Goal: Task Accomplishment & Management: Use online tool/utility

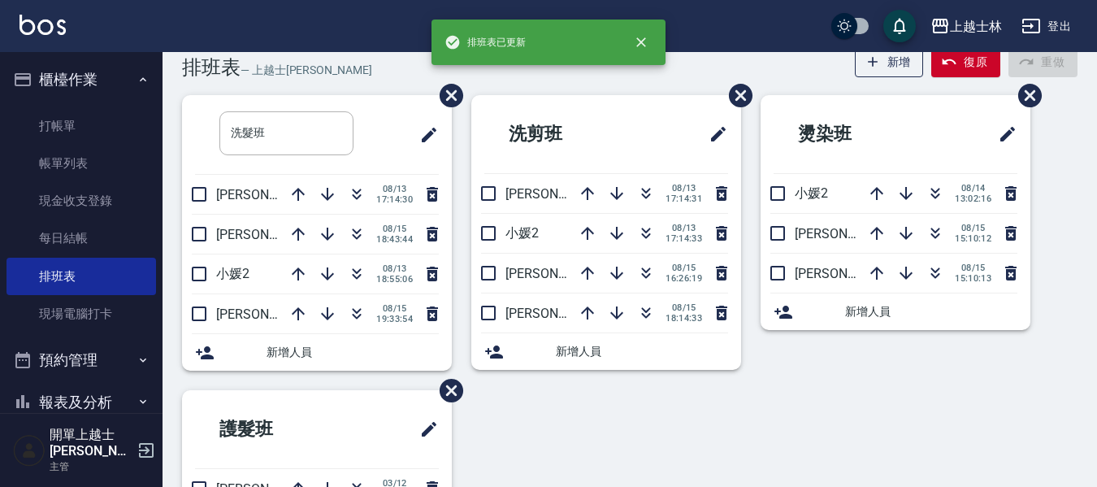
scroll to position [34, 0]
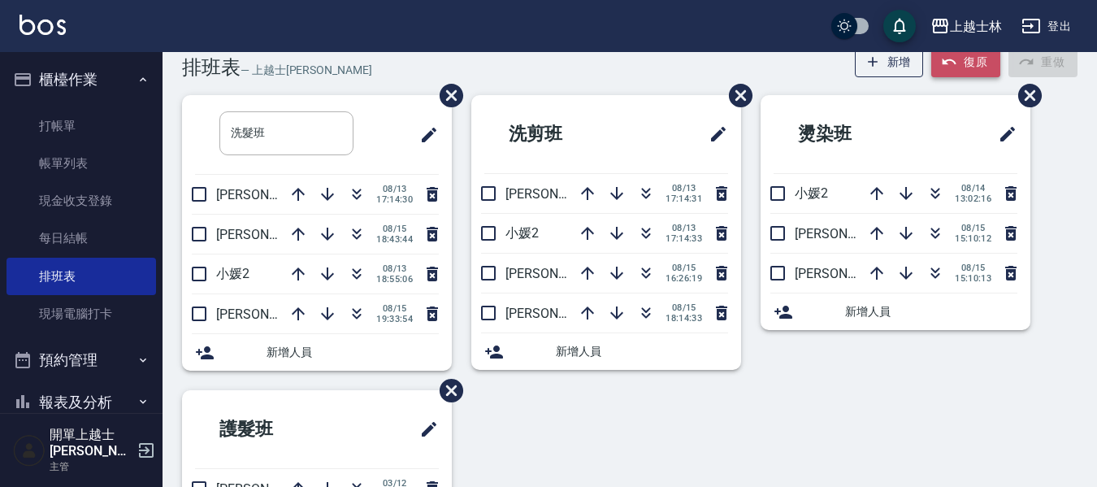
click at [962, 58] on button "復原" at bounding box center [966, 62] width 69 height 30
click at [962, 58] on div "新增 復原 重做" at bounding box center [962, 62] width 231 height 30
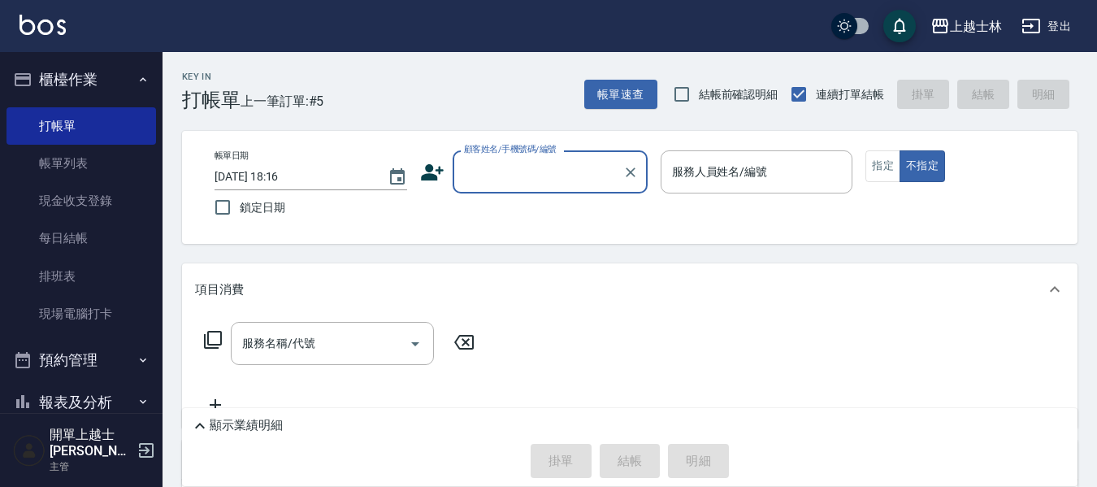
click at [492, 176] on input "顧客姓名/手機號碼/編號" at bounding box center [538, 172] width 156 height 28
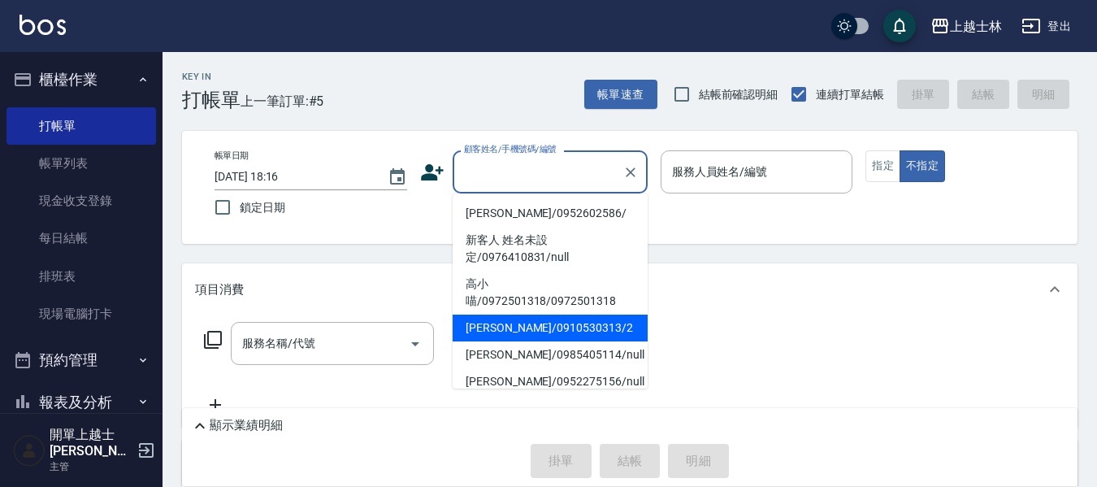
click at [521, 326] on li "[PERSON_NAME]/0910530313/2" at bounding box center [550, 328] width 195 height 27
type input "[PERSON_NAME]/0910530313/2"
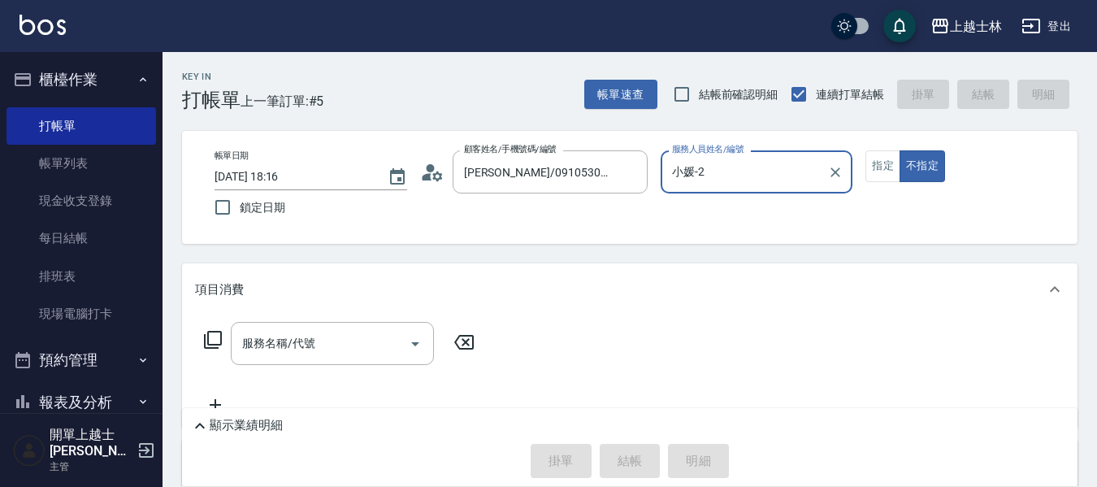
type input "小媛-2"
click at [318, 354] on input "服務名稱/代號" at bounding box center [320, 343] width 164 height 28
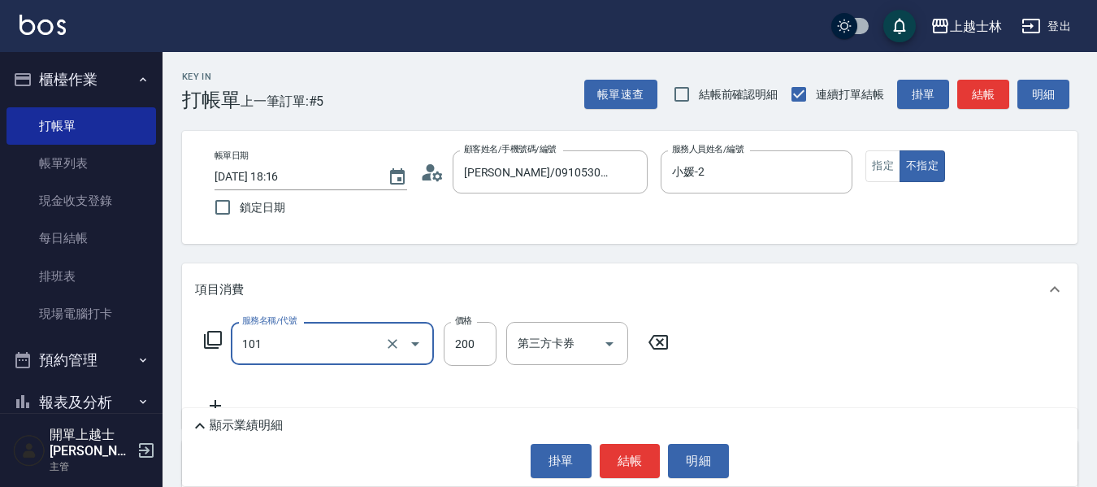
type input "洗髮(101)"
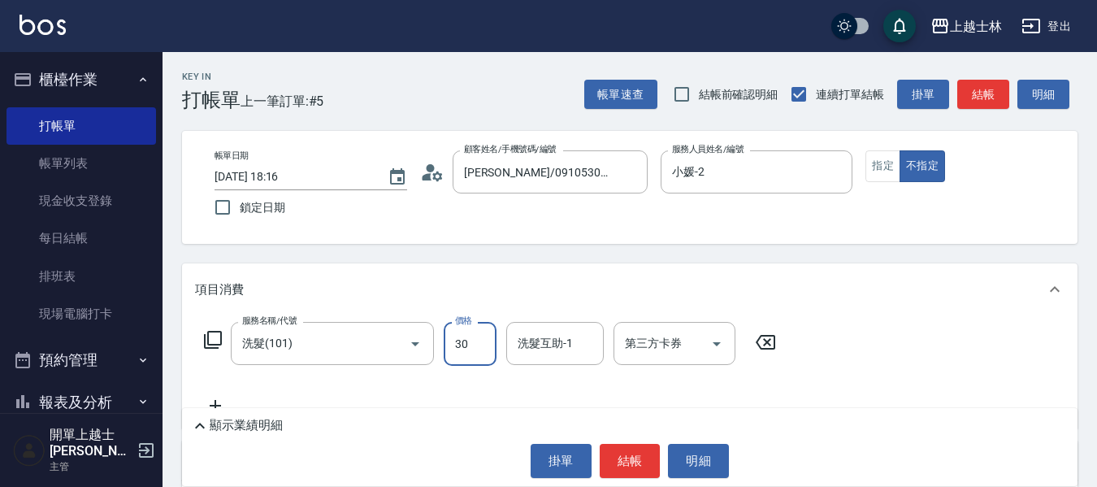
type input "300"
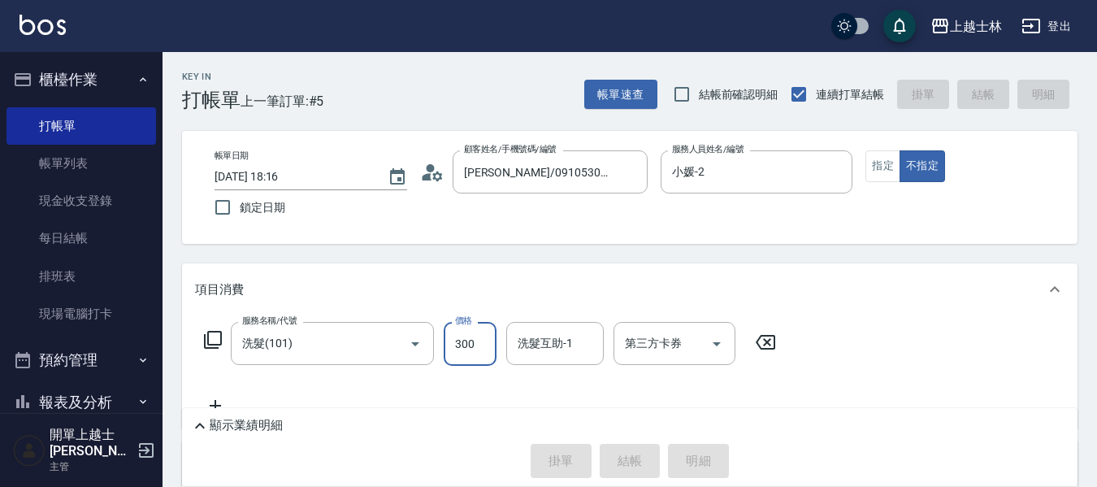
type input "[DATE] 19:34"
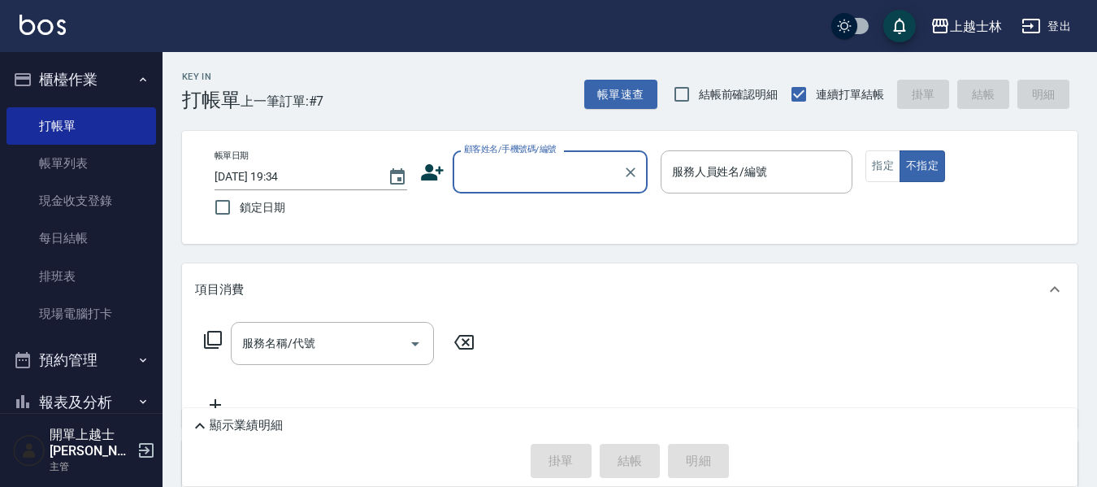
type input "0"
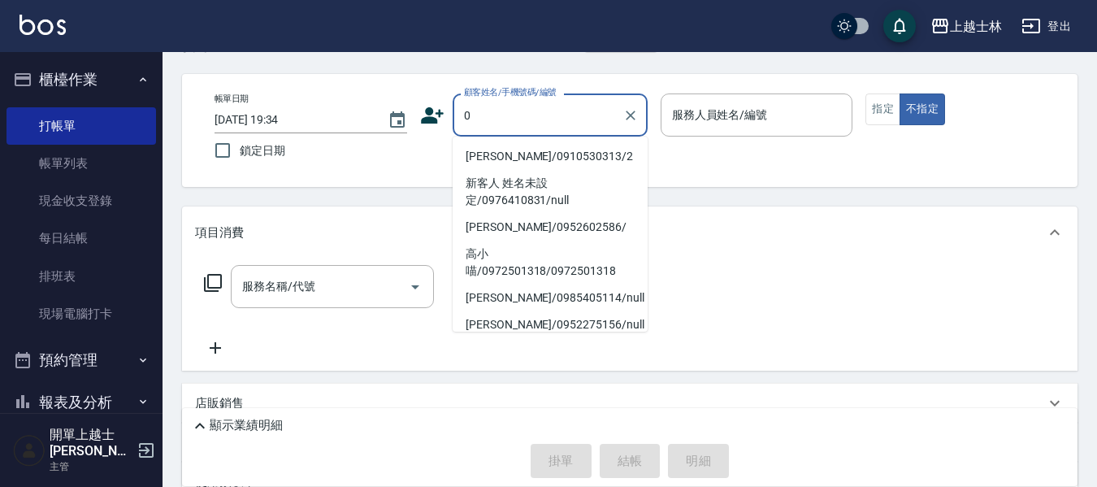
scroll to position [81, 0]
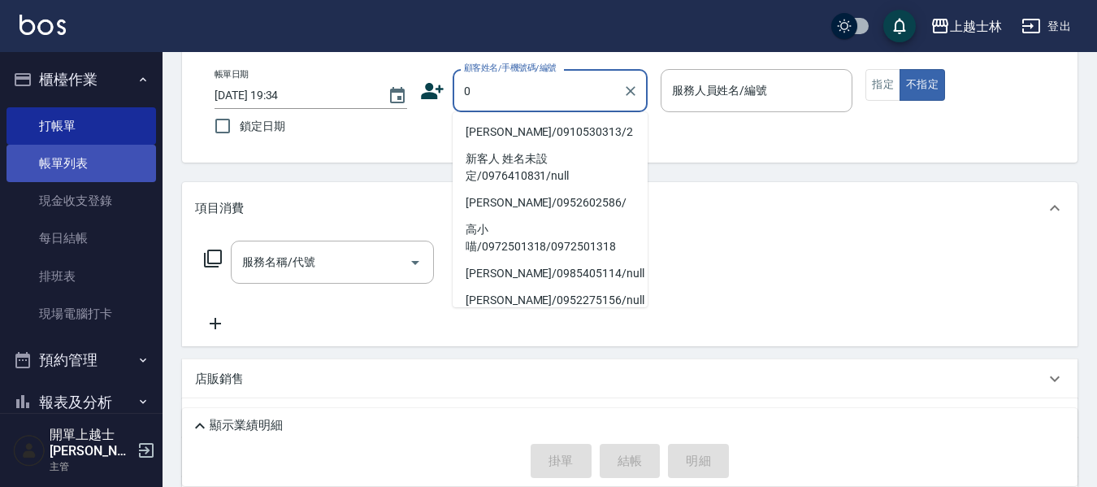
drag, startPoint x: 109, startPoint y: 155, endPoint x: 121, endPoint y: 176, distance: 24.4
click at [109, 155] on link "帳單列表" at bounding box center [82, 163] width 150 height 37
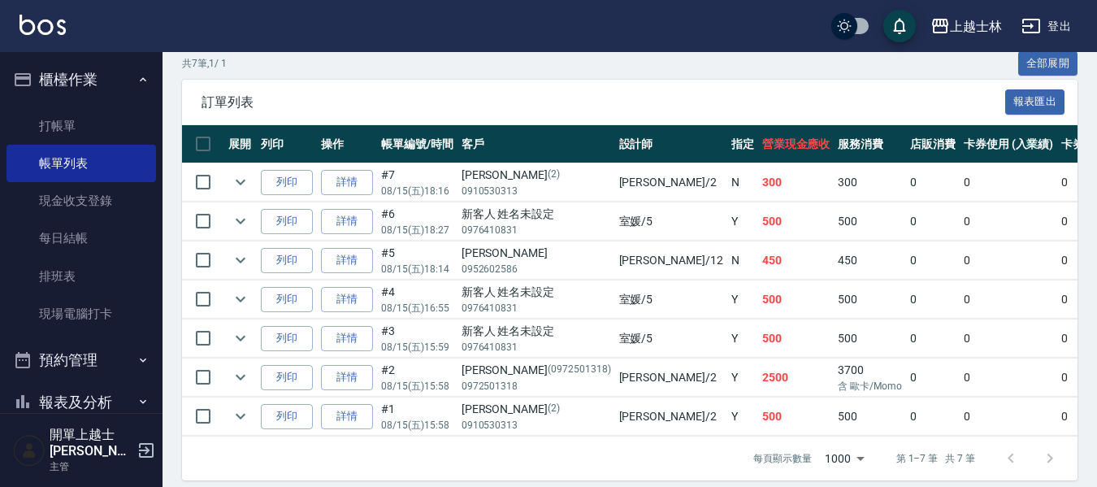
scroll to position [402, 0]
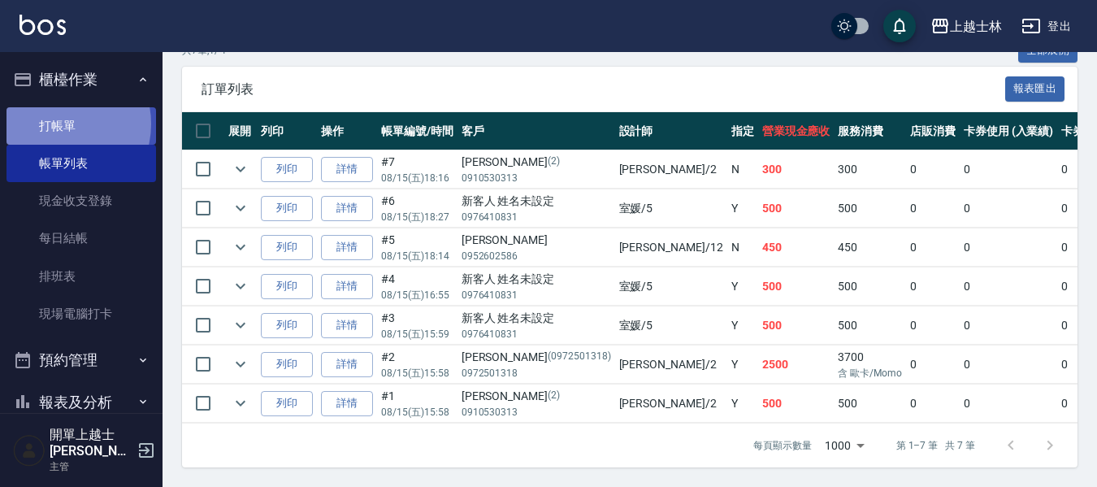
click at [59, 124] on link "打帳單" at bounding box center [82, 125] width 150 height 37
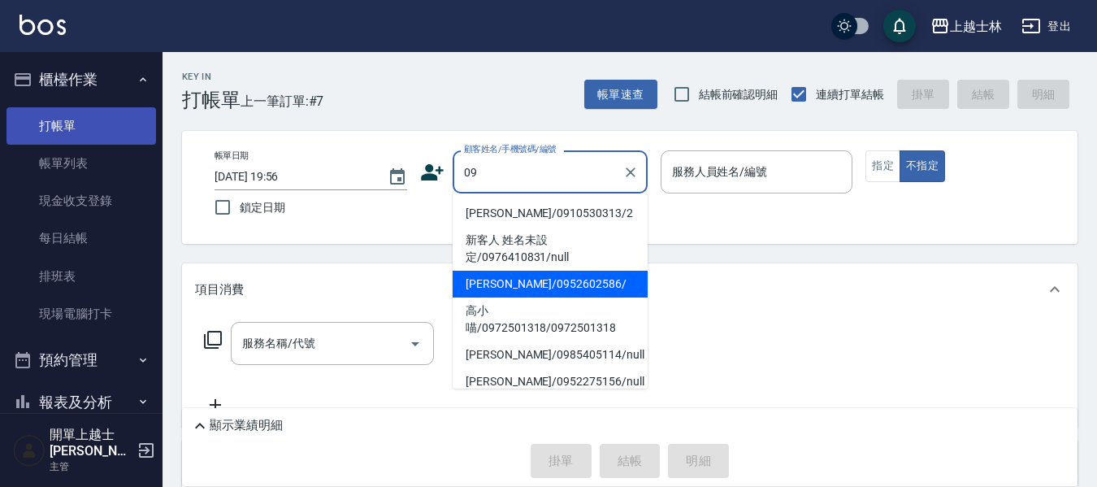
type input "[PERSON_NAME]/0952602586/"
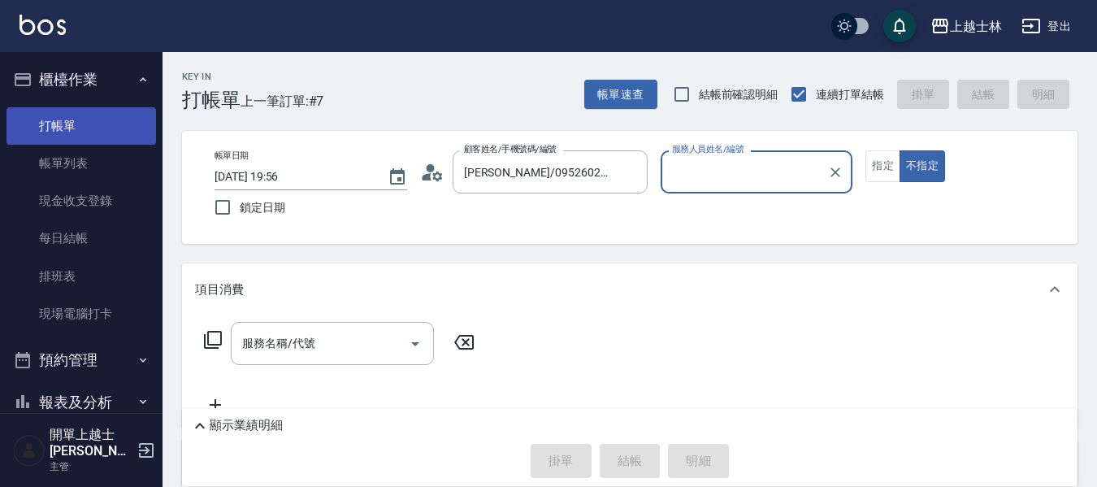
type input "[PERSON_NAME]-12"
click at [900, 150] on button "不指定" at bounding box center [923, 166] width 46 height 32
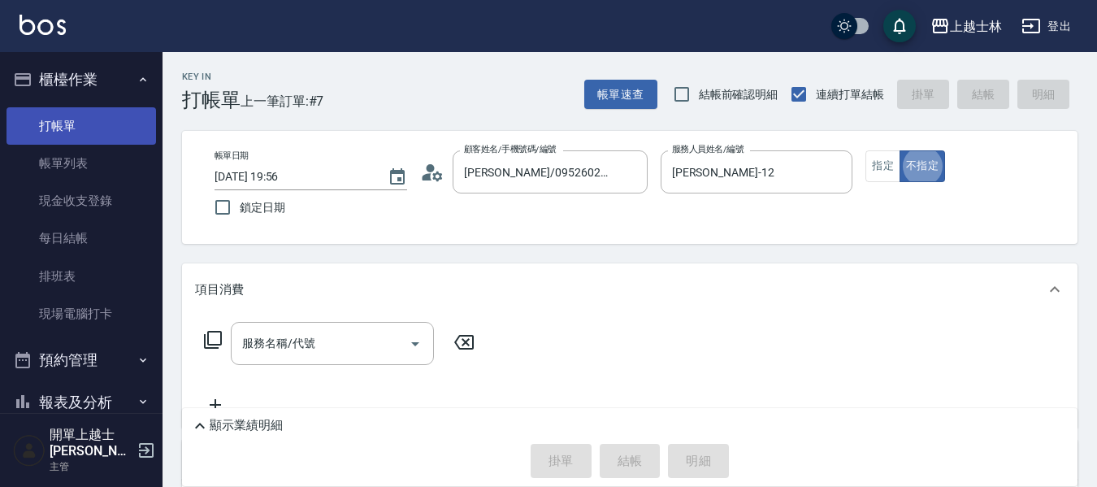
type button "false"
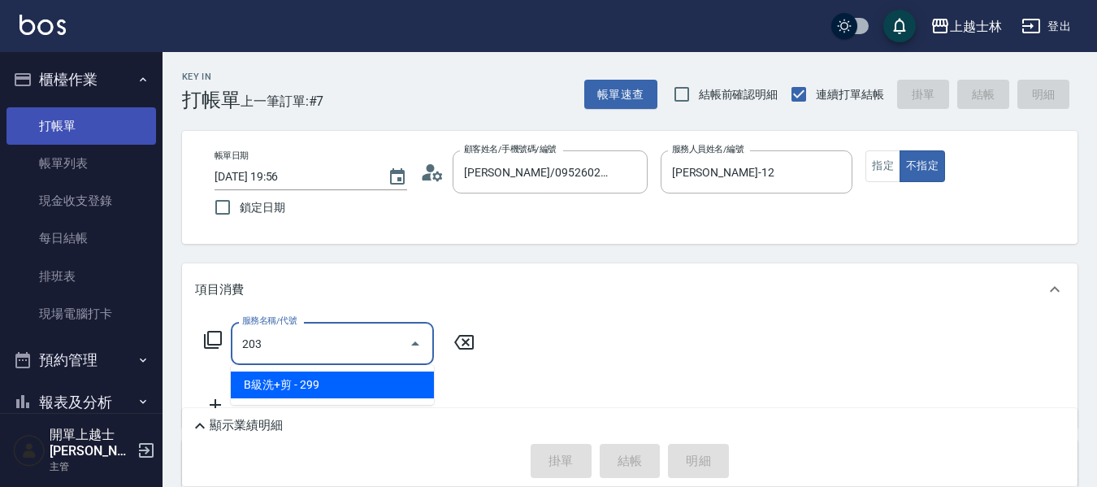
type input "B級洗+剪(203)"
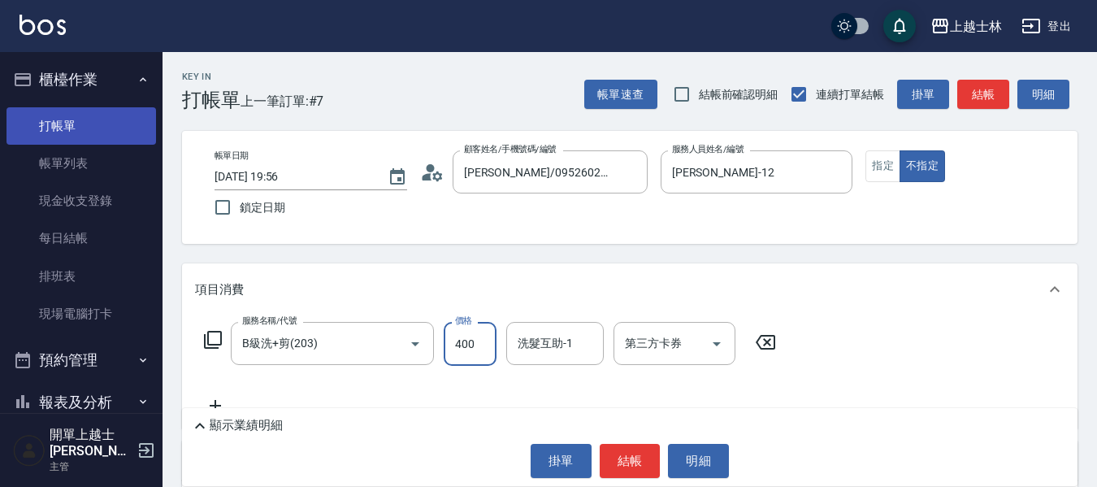
type input "400"
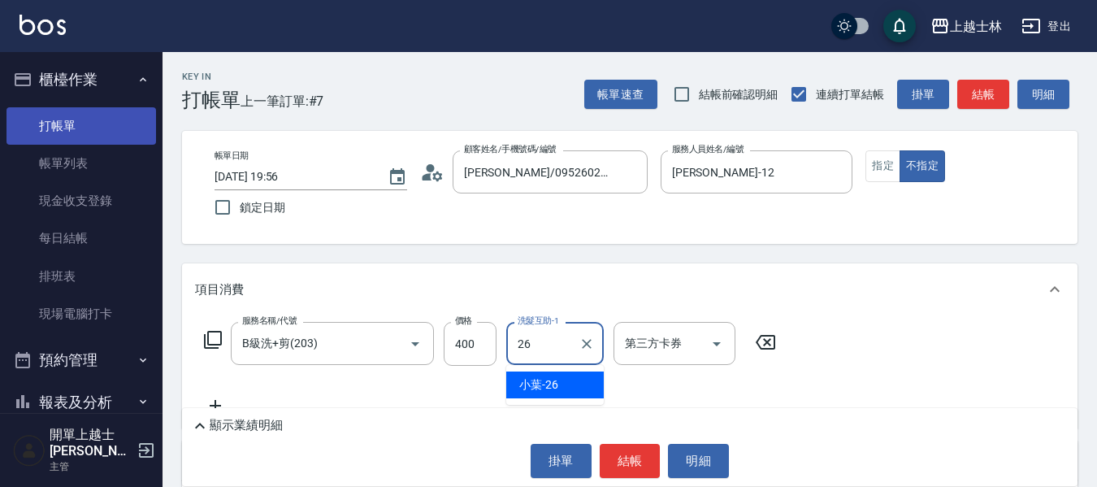
type input "小葉-26"
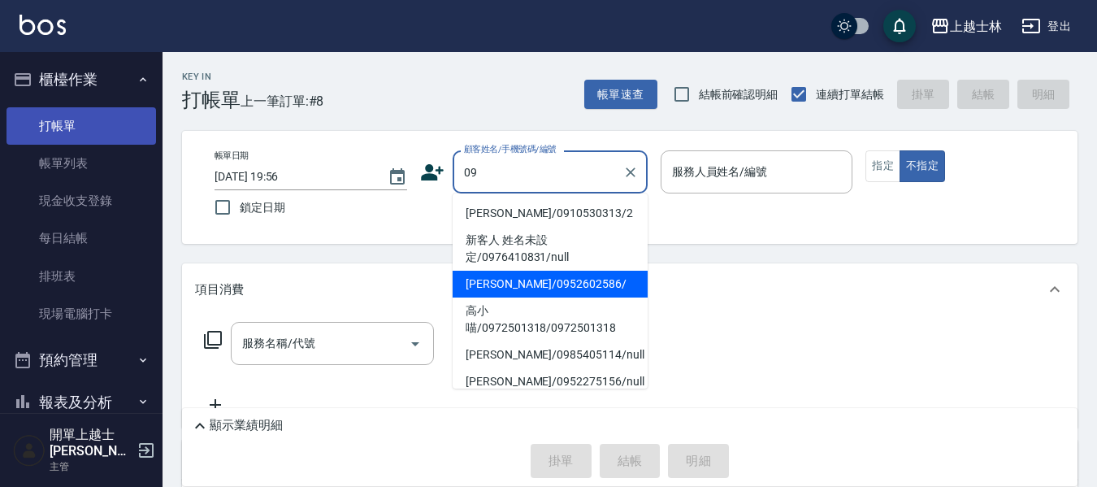
type input "[PERSON_NAME]/0952602586/"
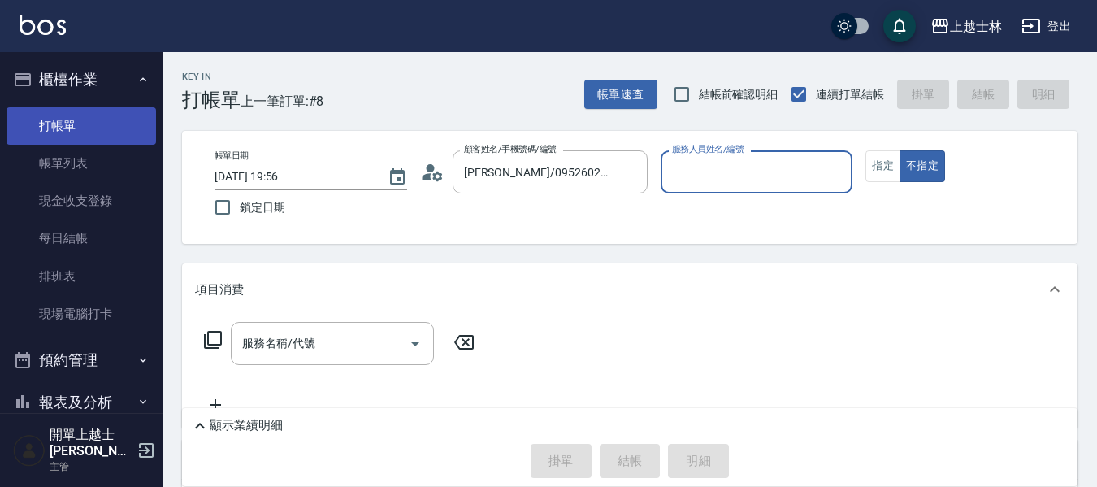
type input "[PERSON_NAME]-12"
click at [900, 150] on button "不指定" at bounding box center [923, 166] width 46 height 32
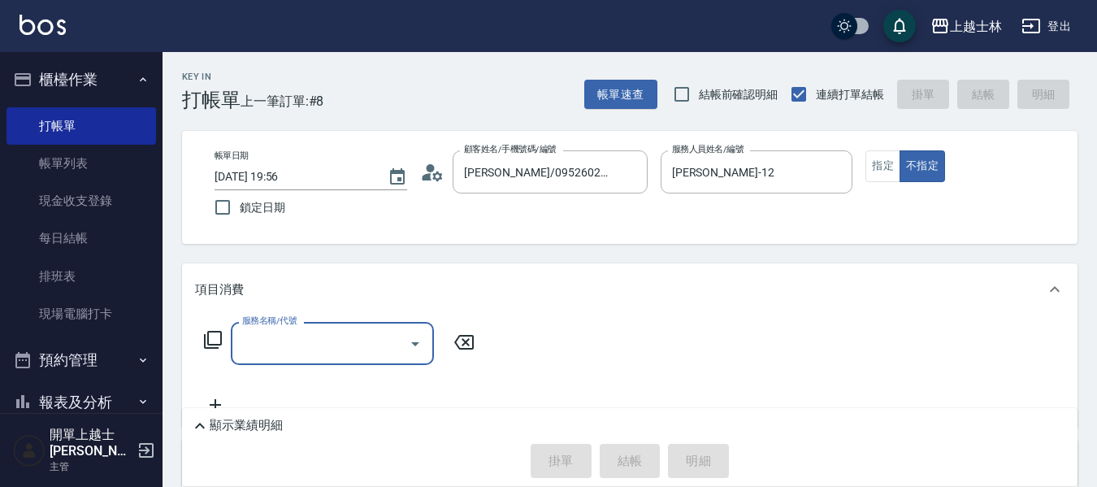
click at [202, 343] on div "服務名稱/代號 服務名稱/代號" at bounding box center [339, 343] width 289 height 43
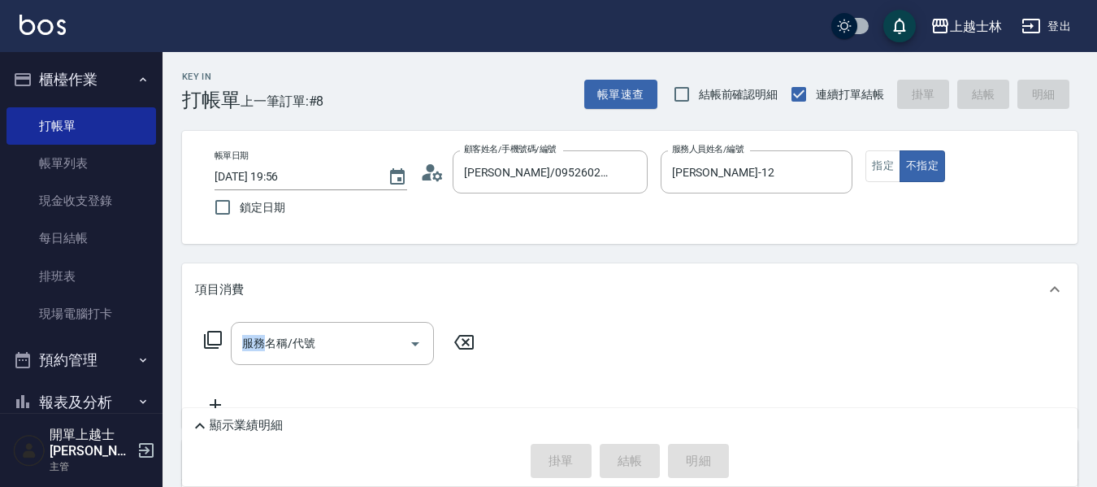
click at [200, 342] on div "服務名稱/代號 服務名稱/代號" at bounding box center [339, 343] width 289 height 43
click at [212, 334] on icon at bounding box center [213, 340] width 20 height 20
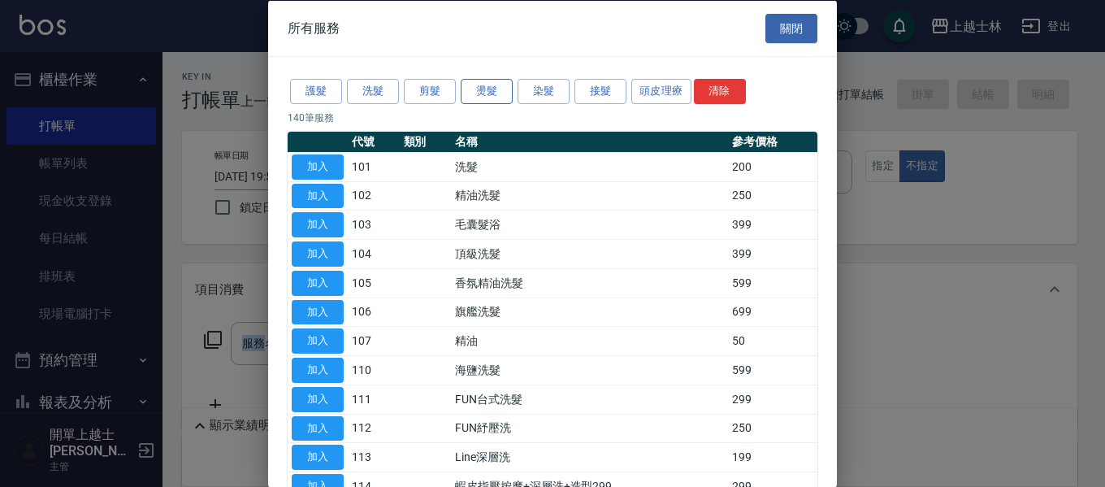
click at [487, 85] on button "燙髮" at bounding box center [487, 91] width 52 height 25
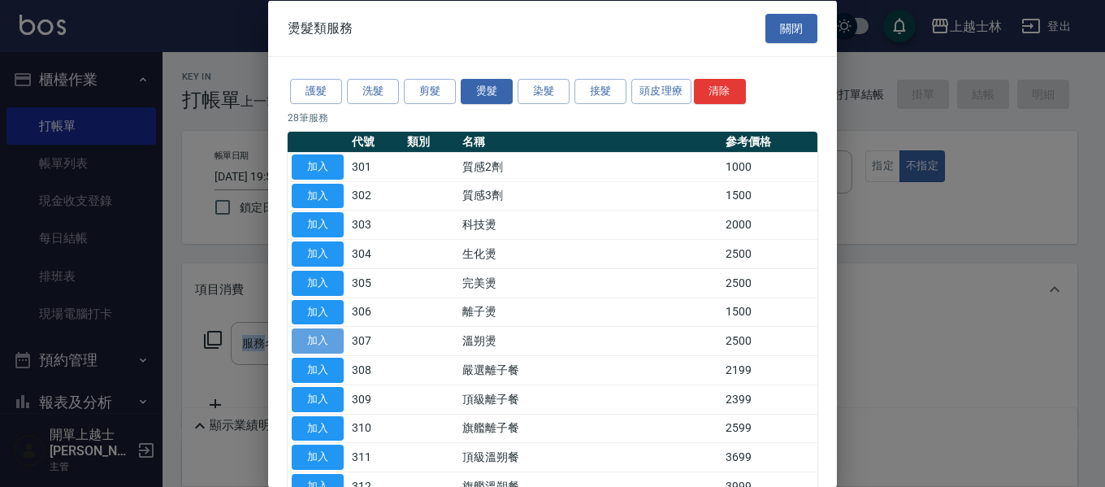
click at [319, 341] on button "加入" at bounding box center [318, 340] width 52 height 25
type input "溫朔燙(307)"
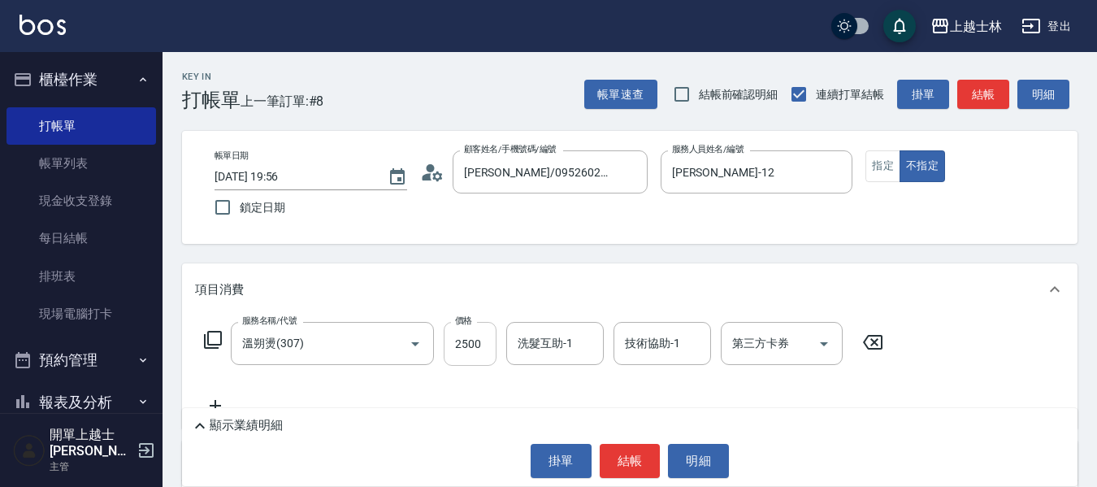
click at [458, 344] on input "2500" at bounding box center [470, 344] width 53 height 44
type input "1599"
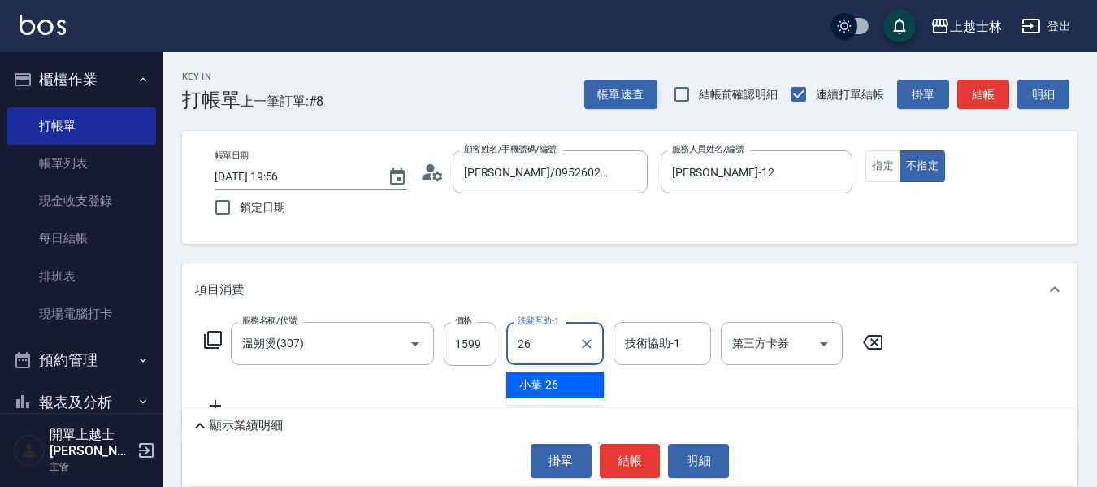
type input "小葉-26"
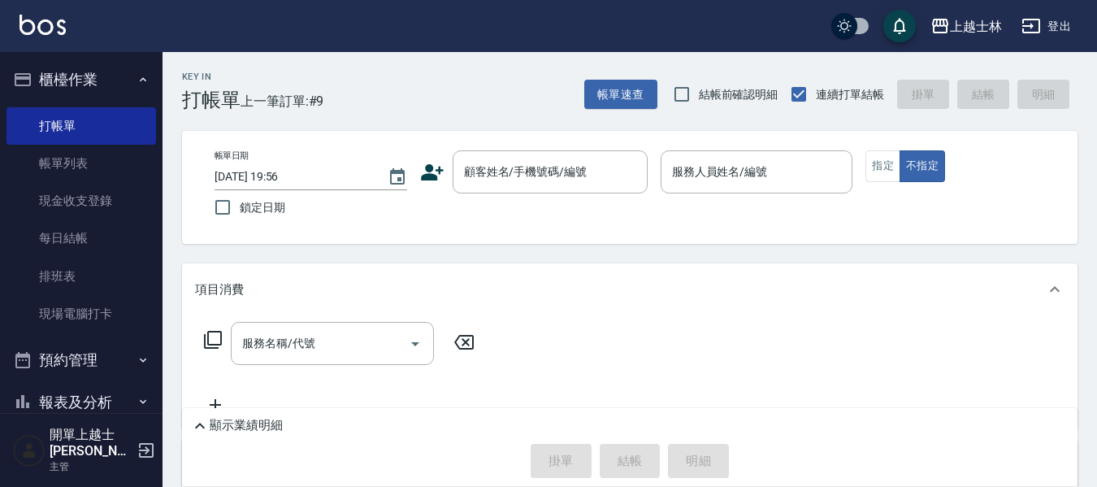
click at [506, 254] on div "Key In 打帳單 上一筆訂單:#9 帳單速查 結帳前確認明細 連續打單結帳 掛單 結帳 明細 帳單日期 [DATE] 19:56 鎖定日期 顧客姓名/手機…" at bounding box center [630, 388] width 935 height 673
click at [493, 163] on div "顧客姓名/手機號碼/編號 顧客姓名/手機號碼/編號" at bounding box center [550, 171] width 195 height 43
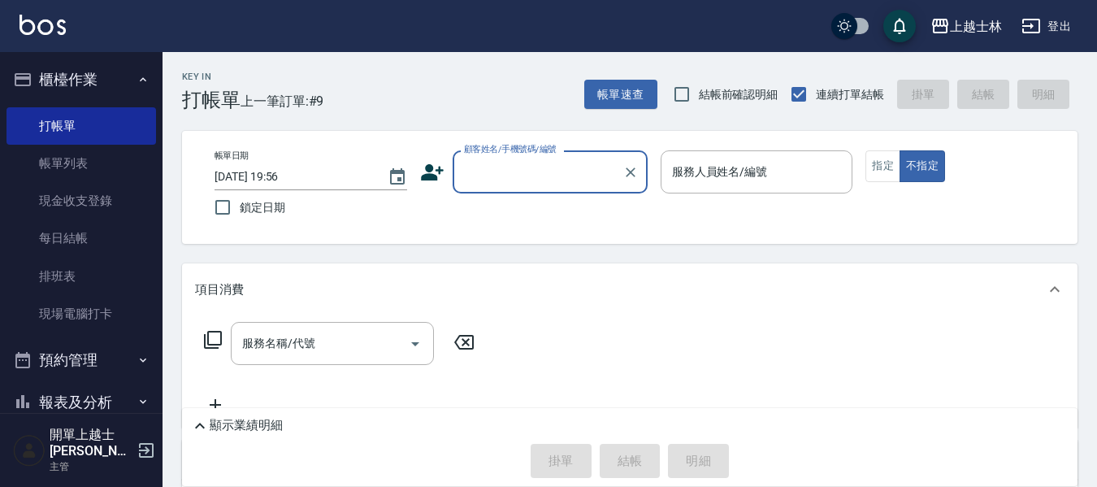
click at [546, 180] on input "顧客姓名/手機號碼/編號" at bounding box center [538, 172] width 156 height 28
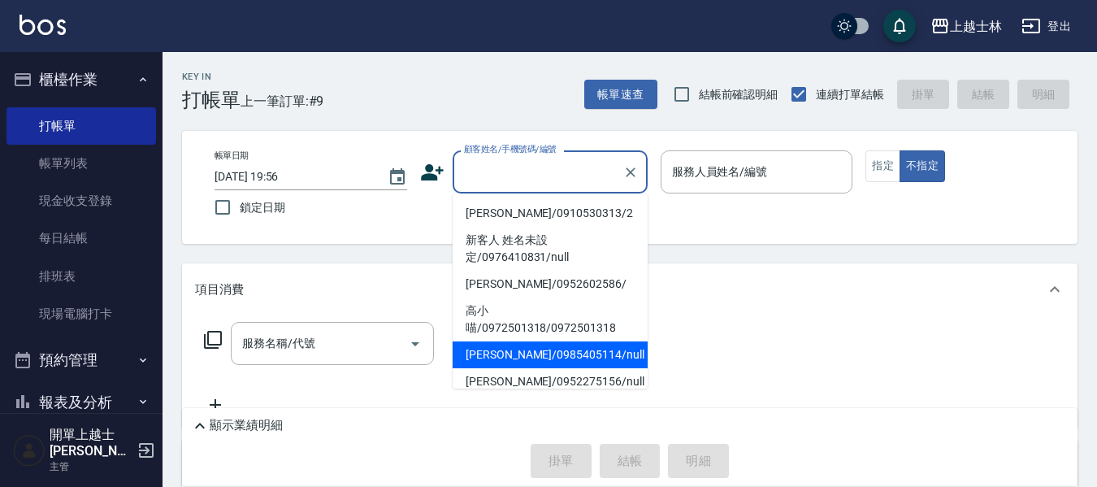
click at [609, 358] on li "[PERSON_NAME]/0985405114/null" at bounding box center [550, 354] width 195 height 27
type input "[PERSON_NAME]/0985405114/null"
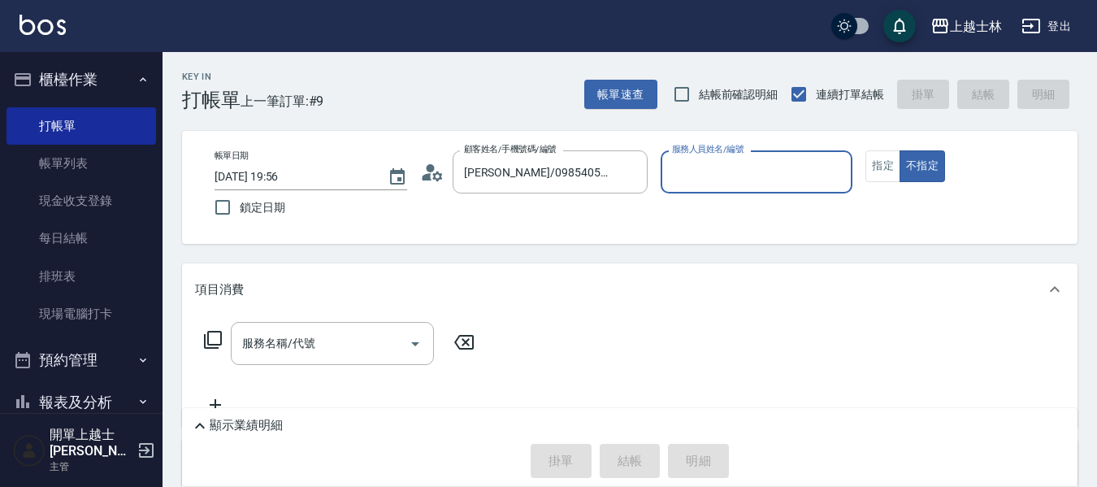
type input "[PERSON_NAME]-8"
click at [375, 349] on input "服務名稱/代號" at bounding box center [320, 343] width 164 height 28
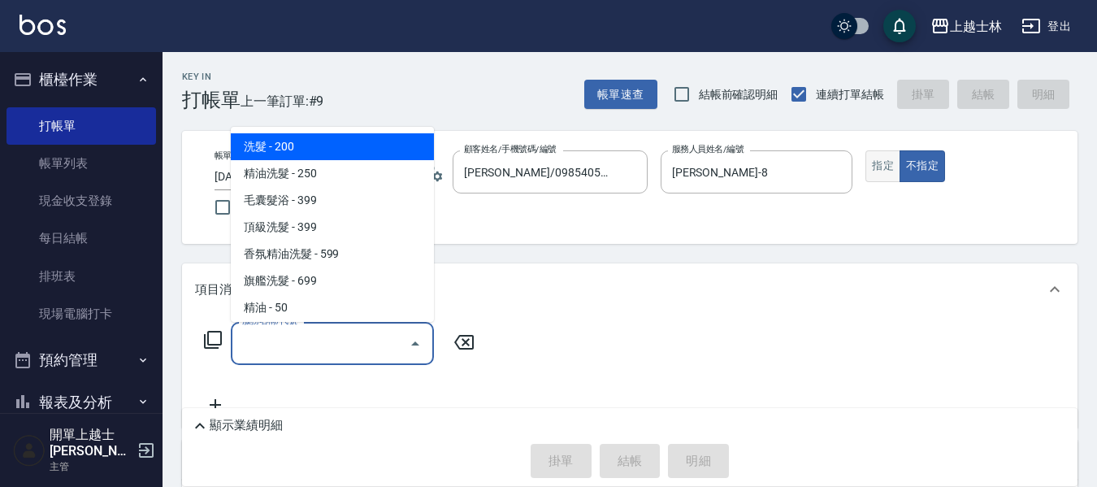
click at [878, 173] on button "指定" at bounding box center [883, 166] width 35 height 32
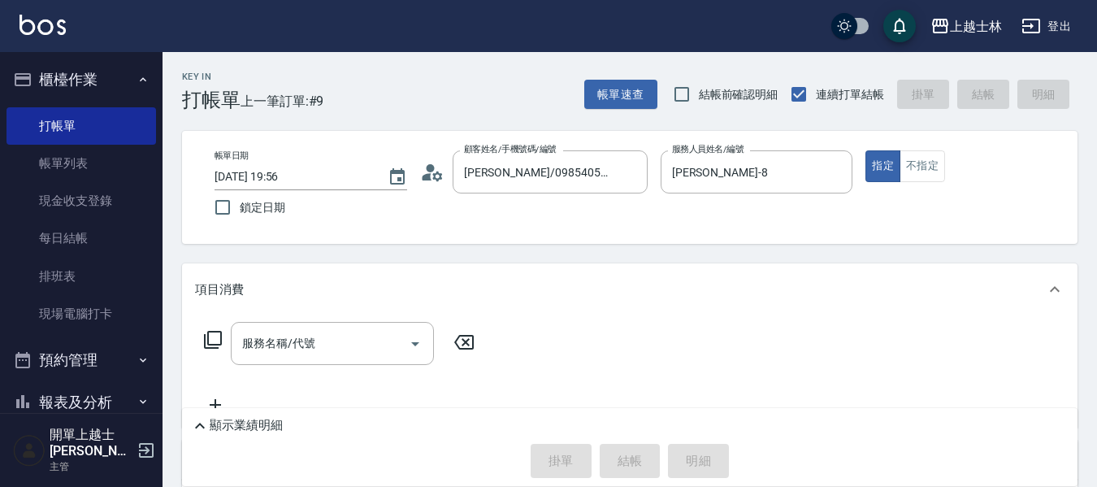
type button "true"
click at [358, 328] on div "服務名稱/代號" at bounding box center [332, 343] width 203 height 43
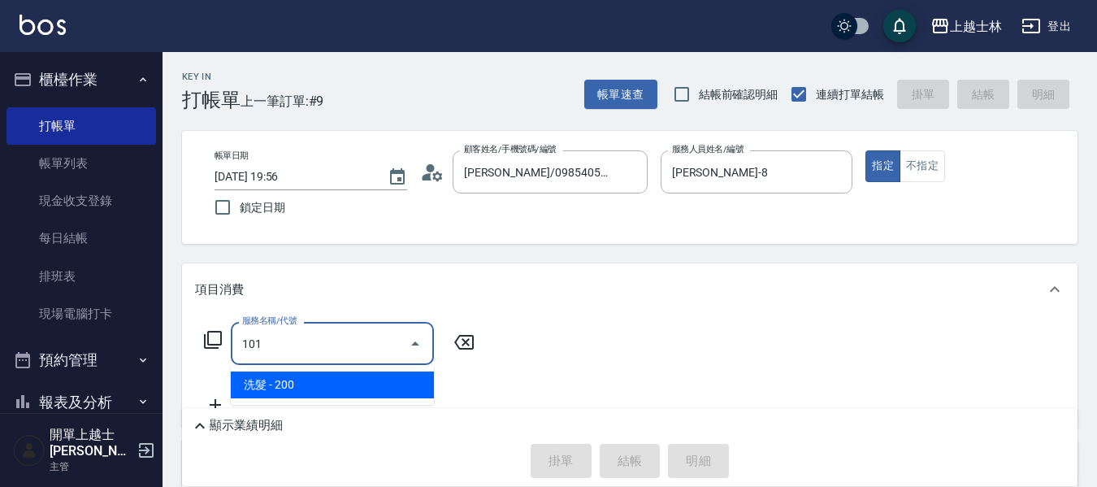
type input "洗髮(101)"
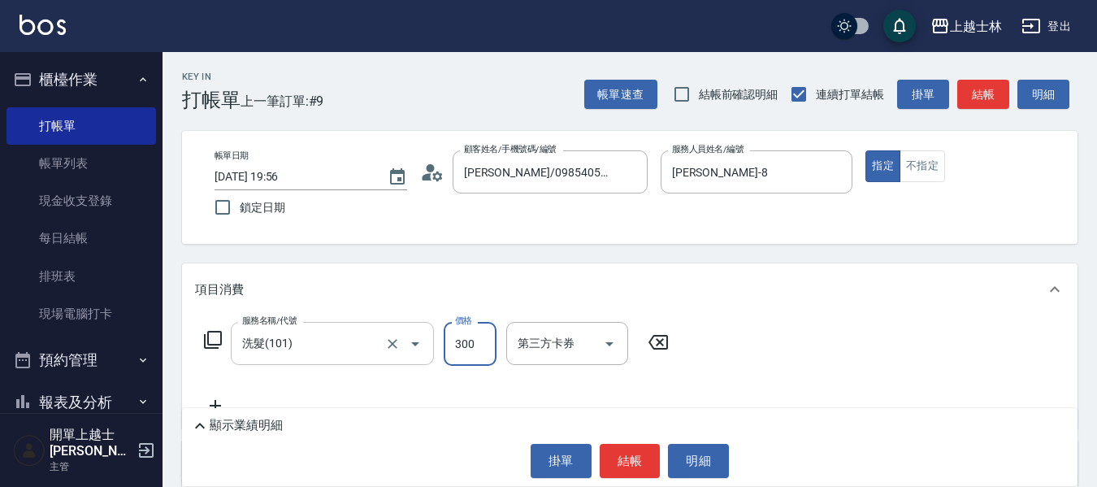
type input "300"
click at [995, 92] on button "結帳" at bounding box center [984, 95] width 52 height 30
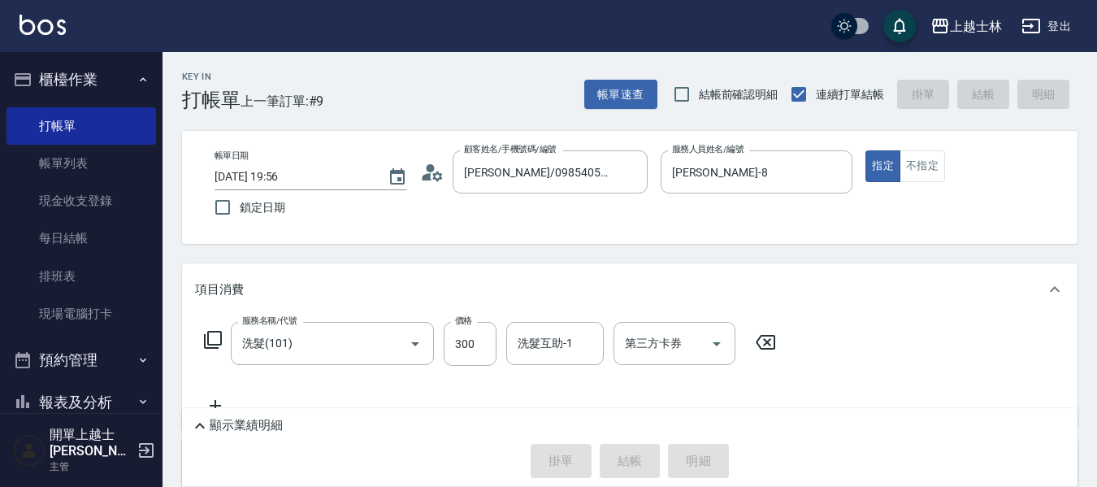
type input "[DATE] 20:00"
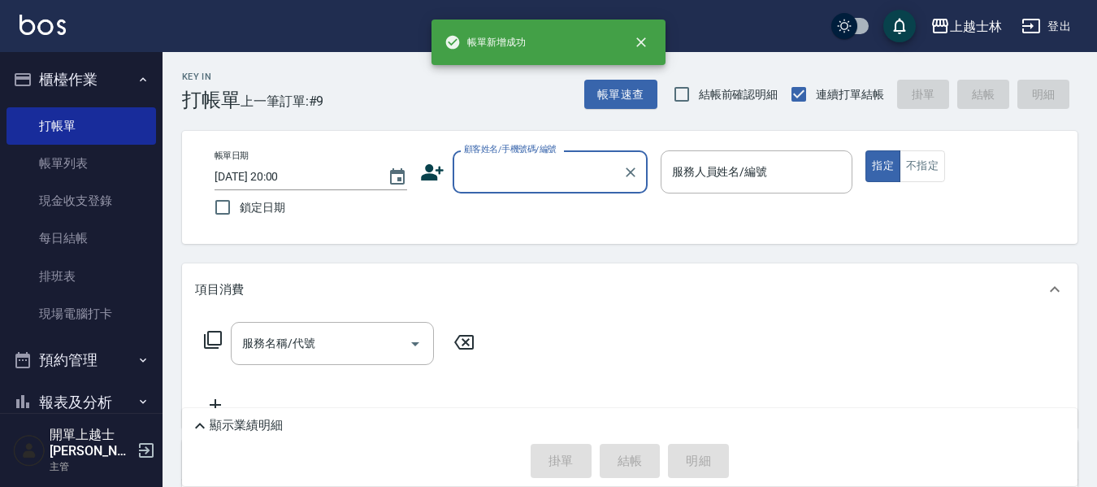
click at [532, 180] on input "顧客姓名/手機號碼/編號" at bounding box center [538, 172] width 156 height 28
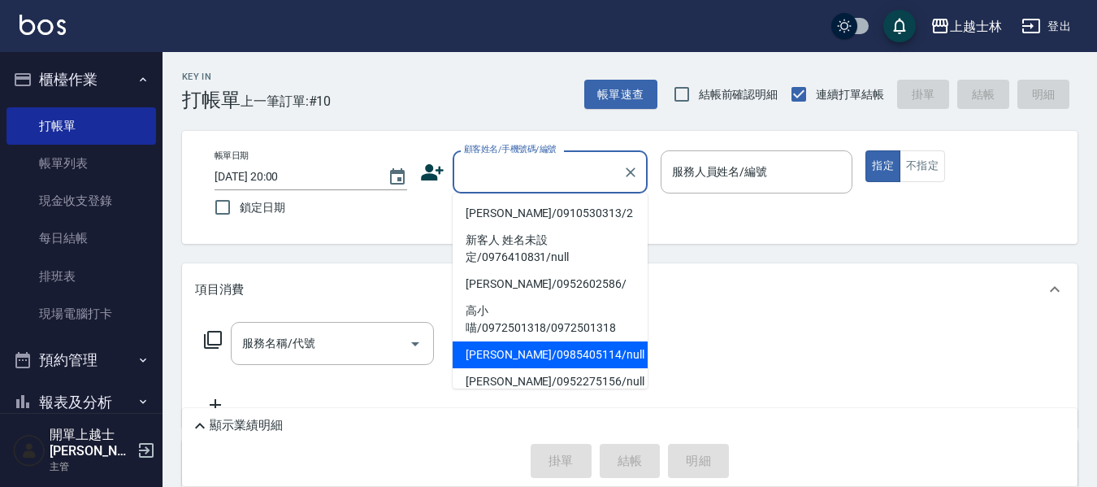
click at [535, 349] on li "[PERSON_NAME]/0985405114/null" at bounding box center [550, 354] width 195 height 27
type input "[PERSON_NAME]/0985405114/null"
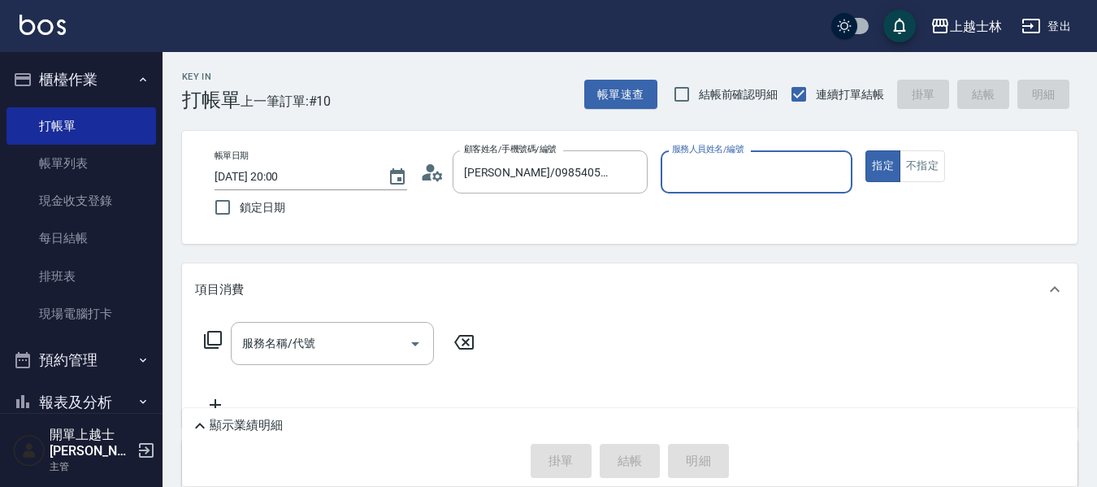
type input "[PERSON_NAME]-8"
click at [337, 350] on input "服務名稱/代號" at bounding box center [320, 343] width 164 height 28
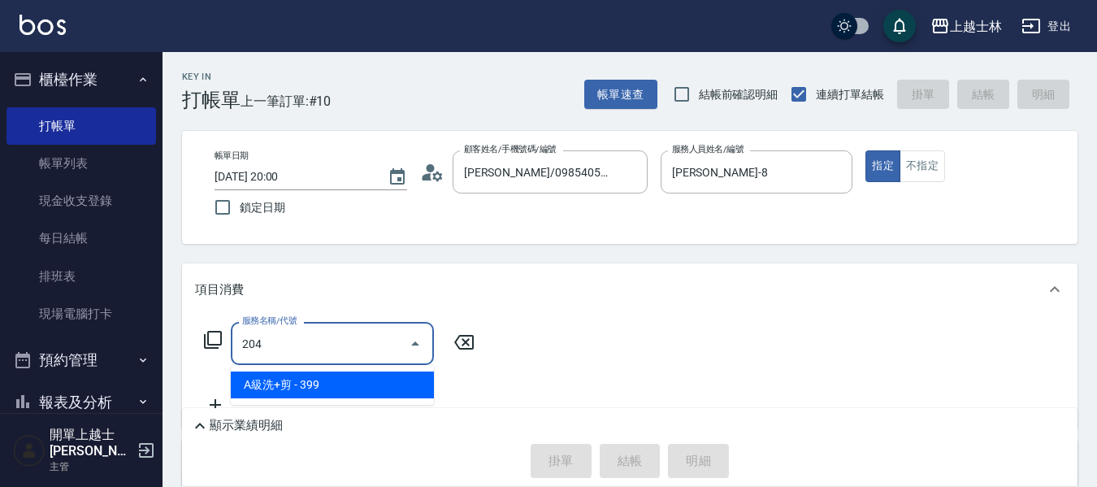
type input "A級洗+剪(204)"
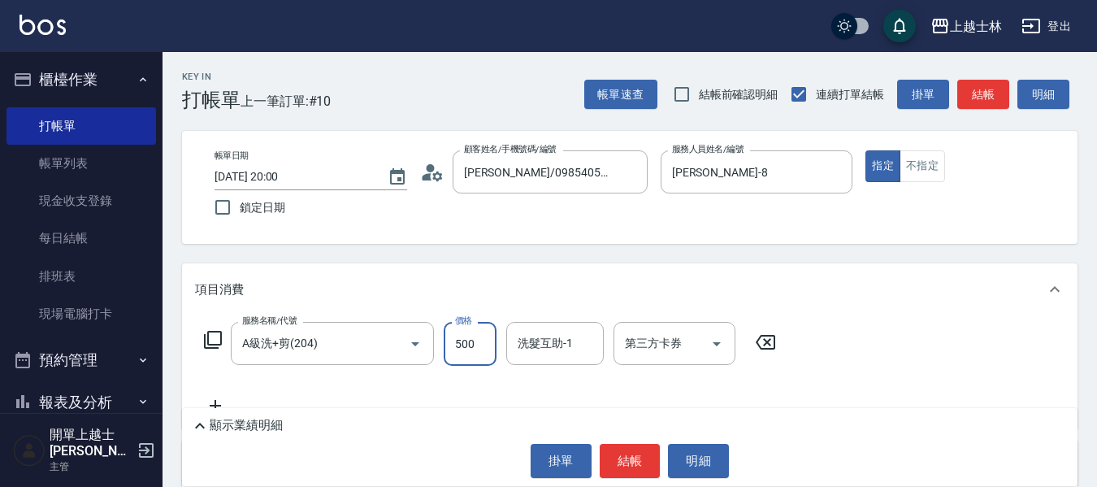
type input "500"
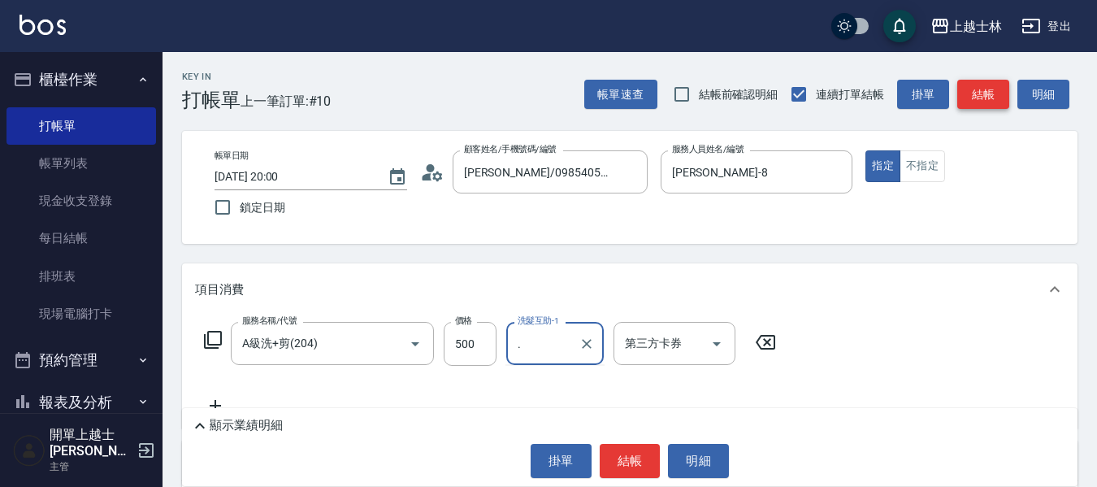
type input "."
click at [984, 92] on button "結帳" at bounding box center [984, 95] width 52 height 30
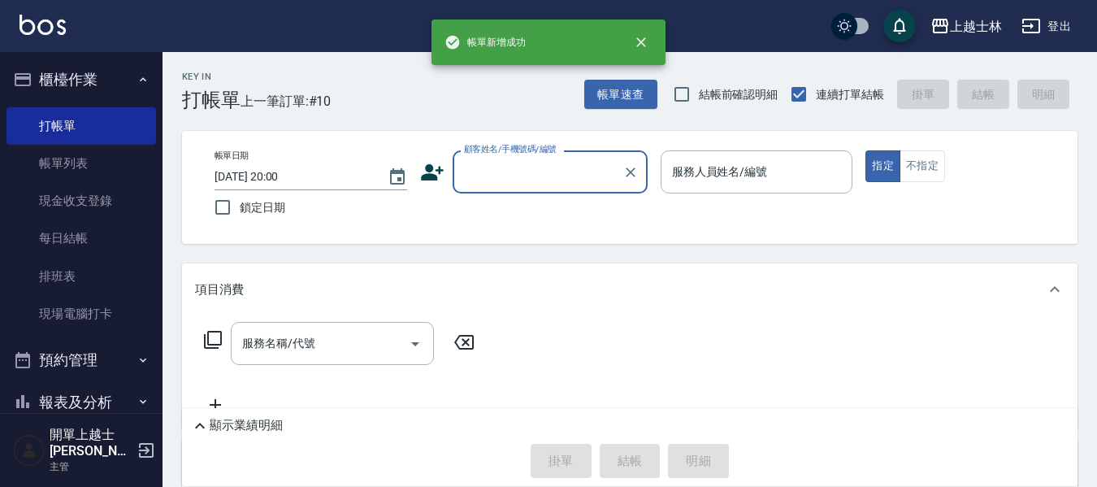
click at [558, 176] on input "顧客姓名/手機號碼/編號" at bounding box center [538, 172] width 156 height 28
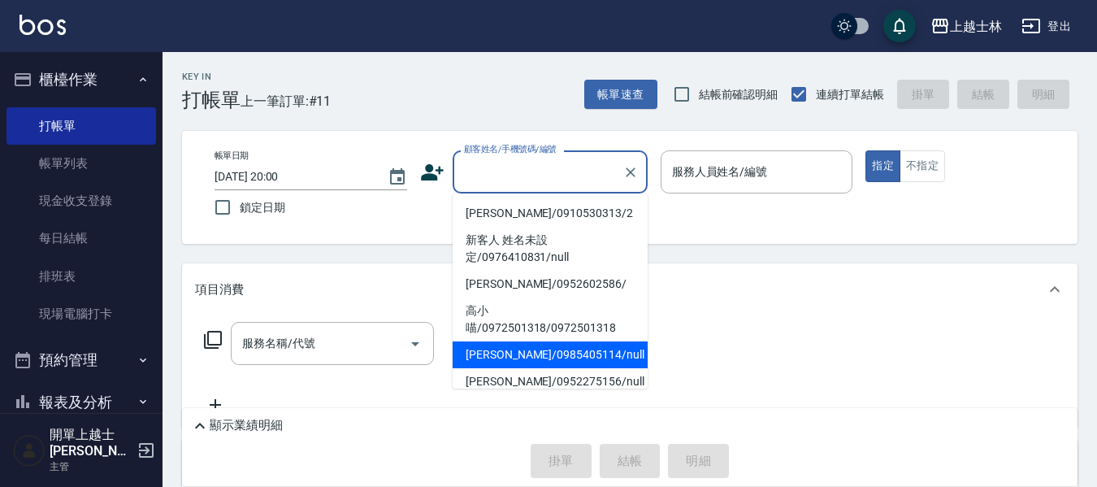
click at [541, 348] on li "[PERSON_NAME]/0985405114/null" at bounding box center [550, 354] width 195 height 27
type input "[PERSON_NAME]/0985405114/null"
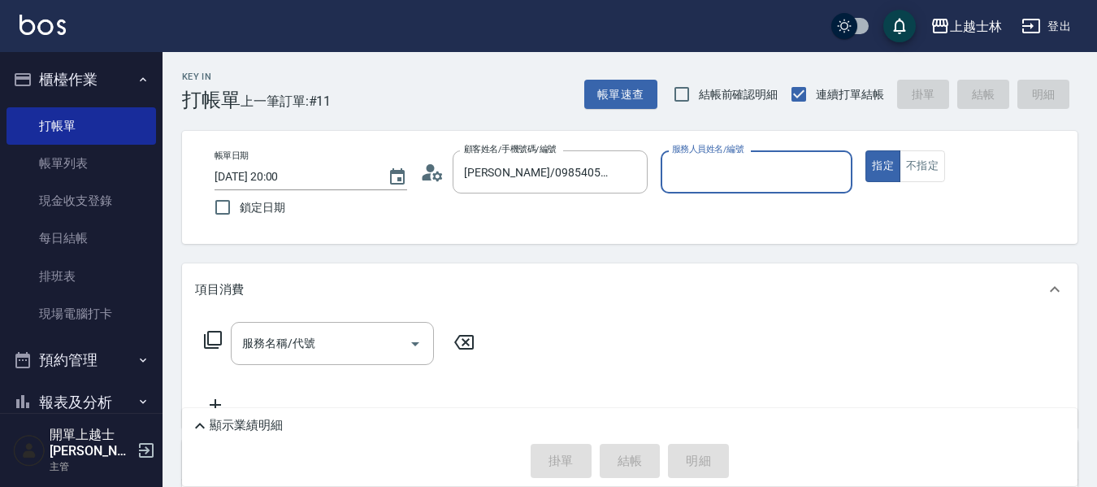
type input "[PERSON_NAME]-8"
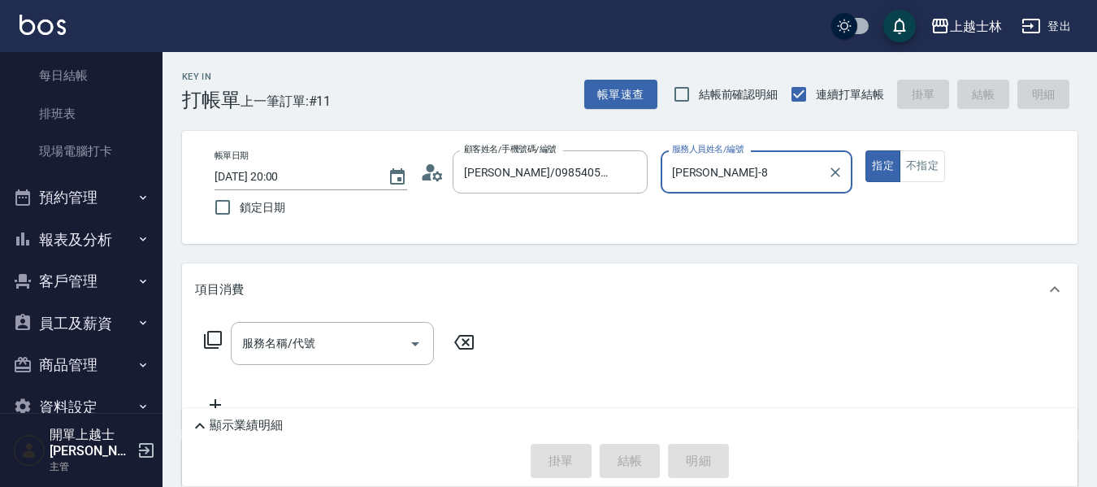
click at [89, 229] on button "報表及分析" at bounding box center [82, 240] width 150 height 42
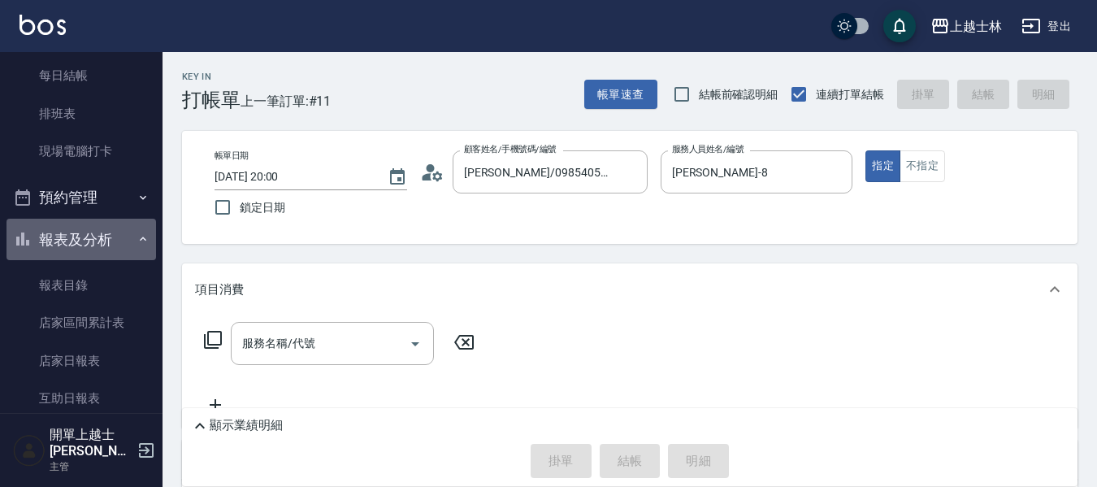
click at [89, 229] on button "報表及分析" at bounding box center [82, 240] width 150 height 42
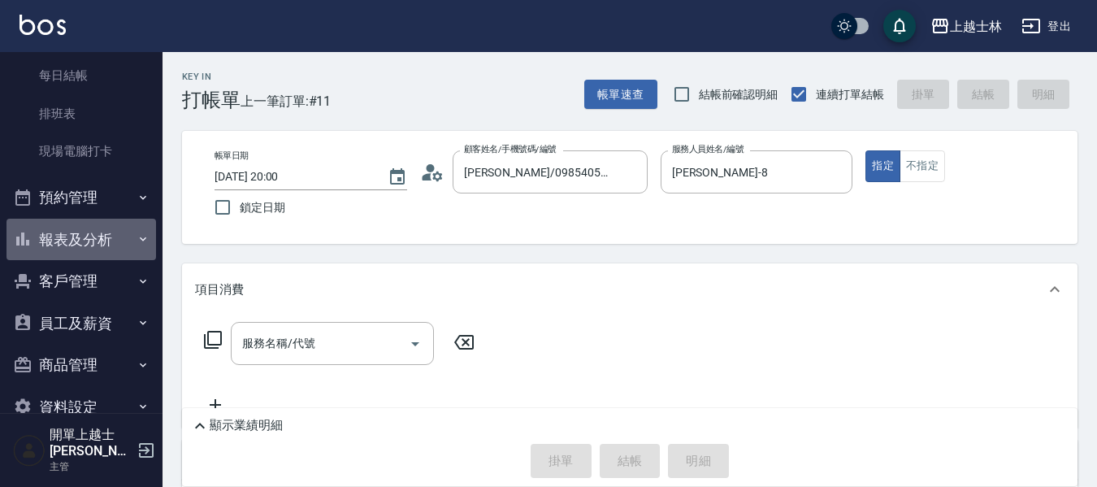
click at [89, 229] on button "報表及分析" at bounding box center [82, 240] width 150 height 42
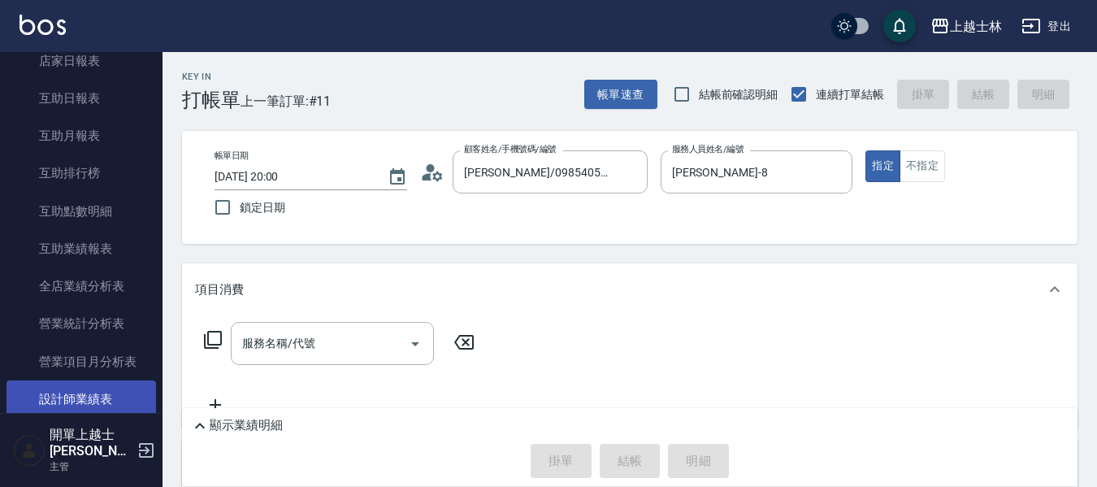
scroll to position [488, 0]
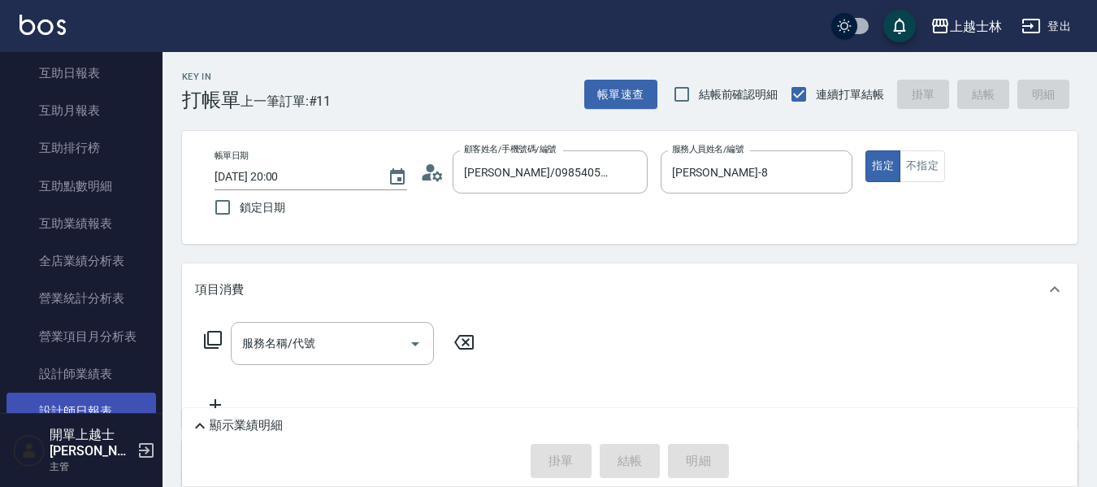
click at [120, 413] on link "設計師日報表" at bounding box center [82, 411] width 150 height 37
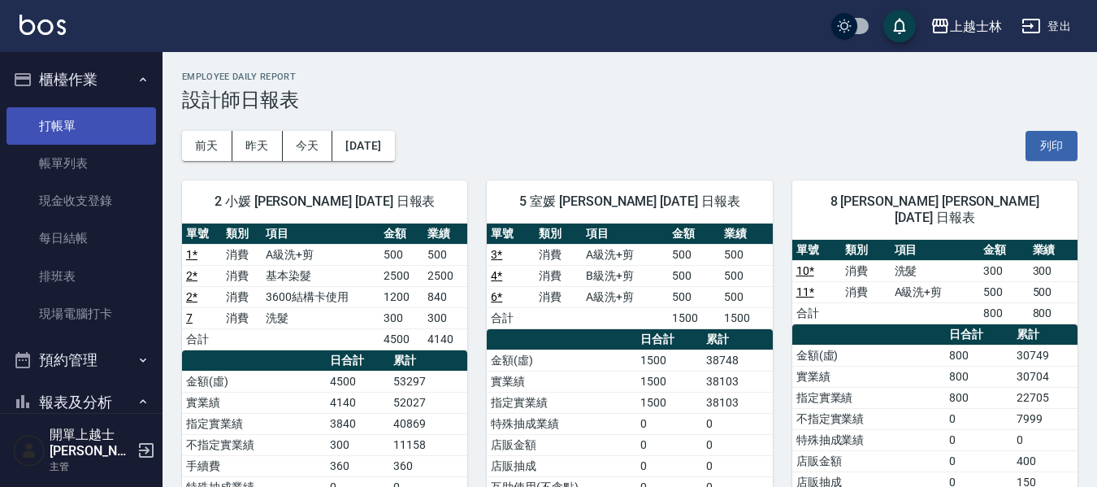
click at [120, 135] on link "打帳單" at bounding box center [82, 125] width 150 height 37
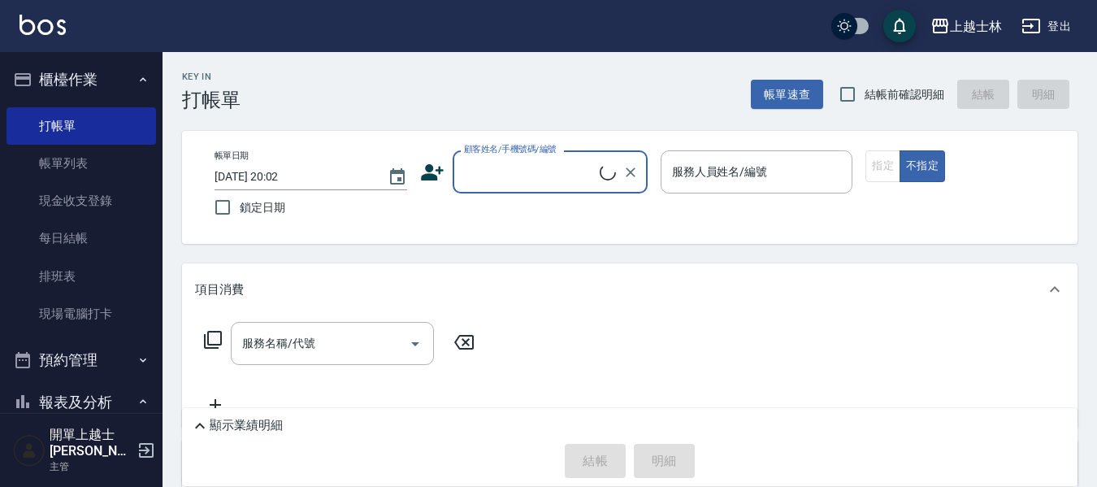
click at [491, 185] on input "顧客姓名/手機號碼/編號" at bounding box center [530, 172] width 140 height 28
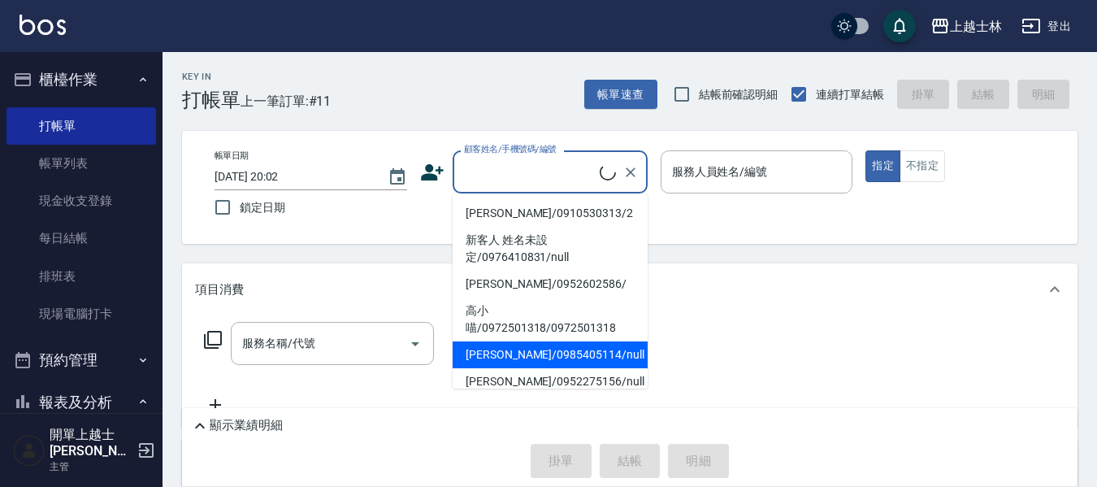
click at [560, 366] on ul "[PERSON_NAME]/0910530313/2 新客人 姓名未設定/0976410831/[PERSON_NAME]/0952602586/ [PERS…" at bounding box center [550, 290] width 195 height 195
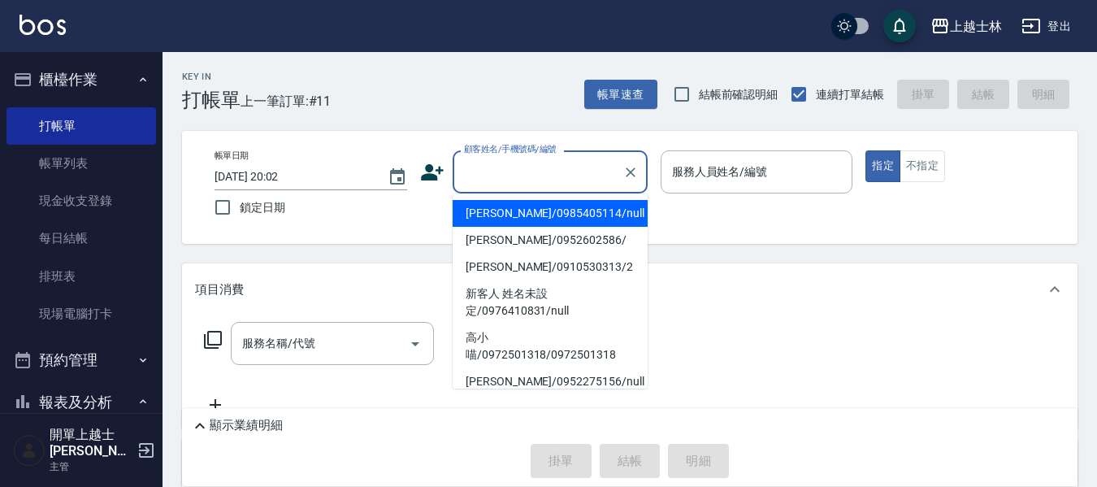
click at [571, 220] on li "[PERSON_NAME]/0985405114/null" at bounding box center [550, 213] width 195 height 27
type input "[PERSON_NAME]/0985405114/null"
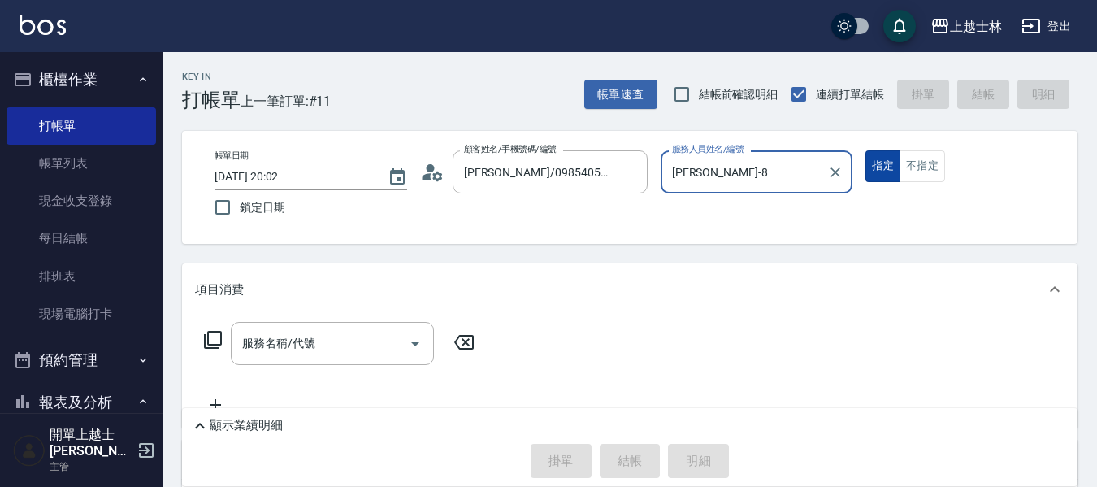
type input "[PERSON_NAME]-8"
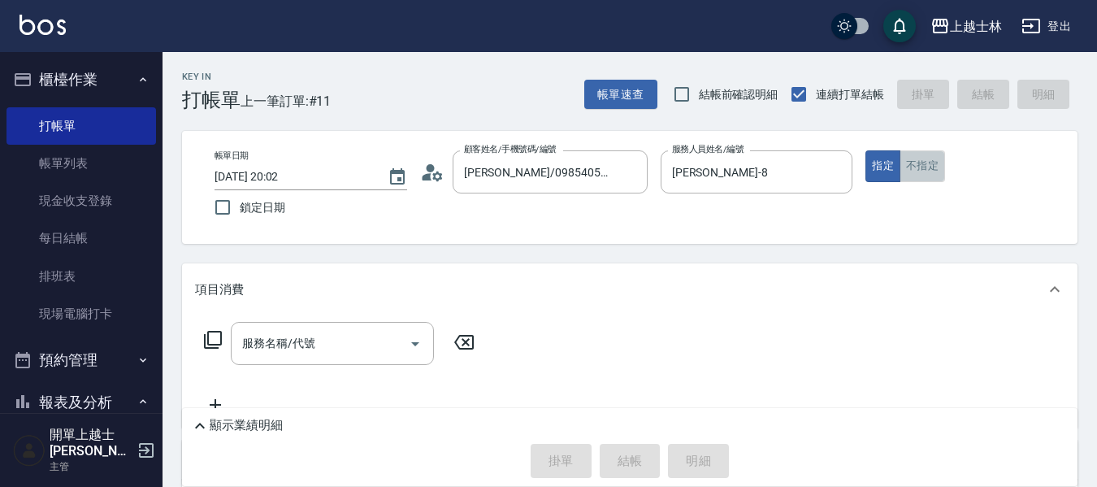
click at [901, 163] on button "不指定" at bounding box center [923, 166] width 46 height 32
drag, startPoint x: 226, startPoint y: 338, endPoint x: 244, endPoint y: 340, distance: 18.0
click at [241, 340] on div "服務名稱/代號 服務名稱/代號" at bounding box center [339, 343] width 289 height 43
click at [244, 340] on div "服務名稱/代號 服務名稱/代號" at bounding box center [332, 343] width 203 height 43
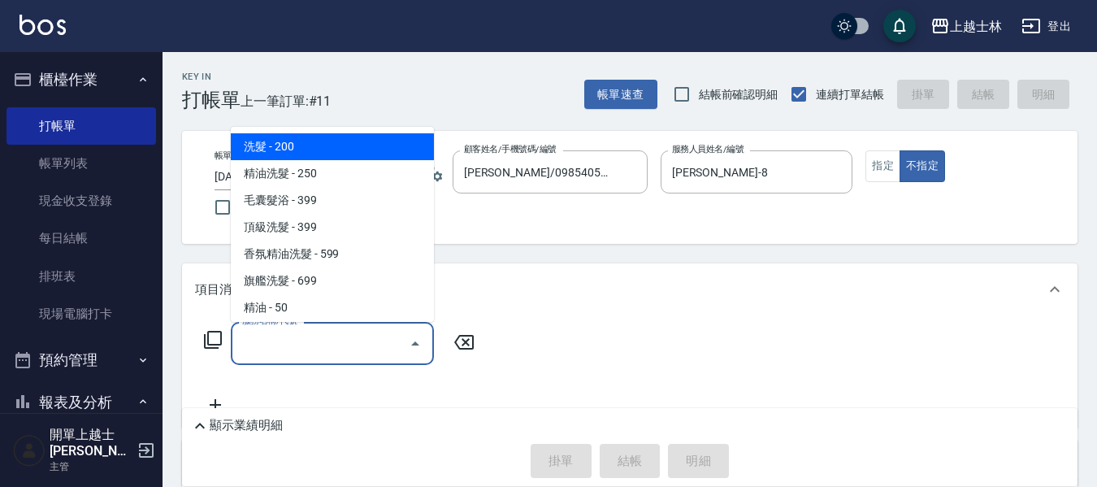
click at [211, 337] on icon at bounding box center [213, 340] width 20 height 20
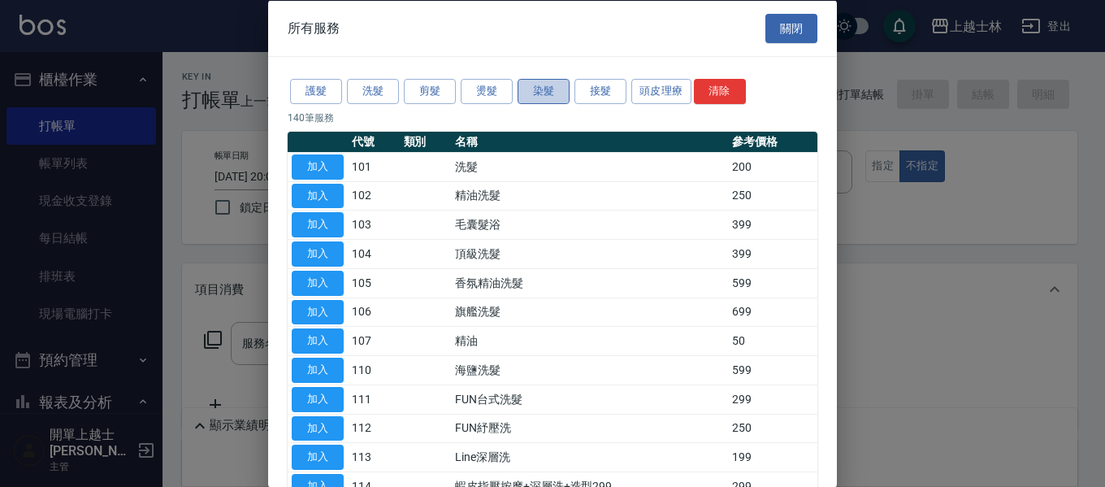
click at [538, 97] on button "染髮" at bounding box center [544, 91] width 52 height 25
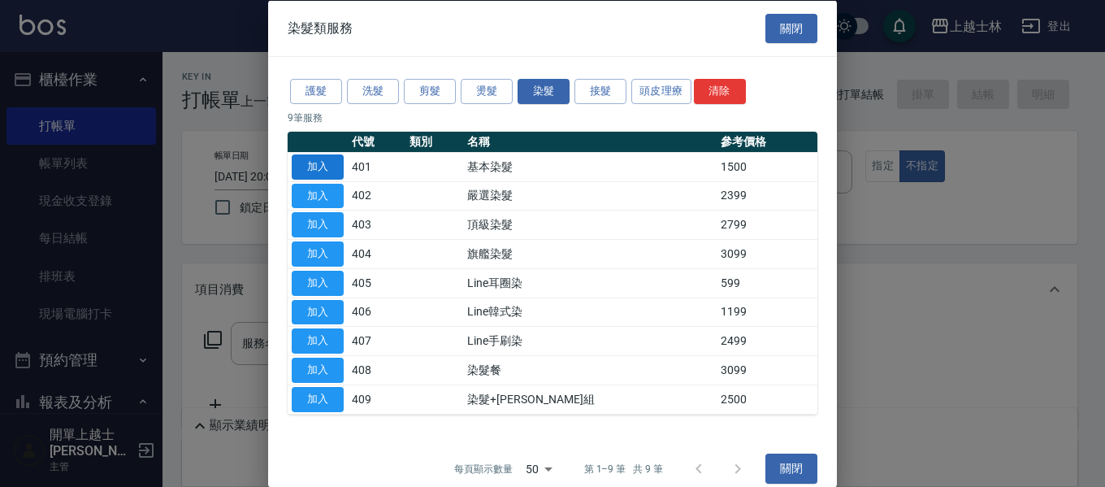
click at [319, 168] on button "加入" at bounding box center [318, 166] width 52 height 25
type input "基本染髮(401)"
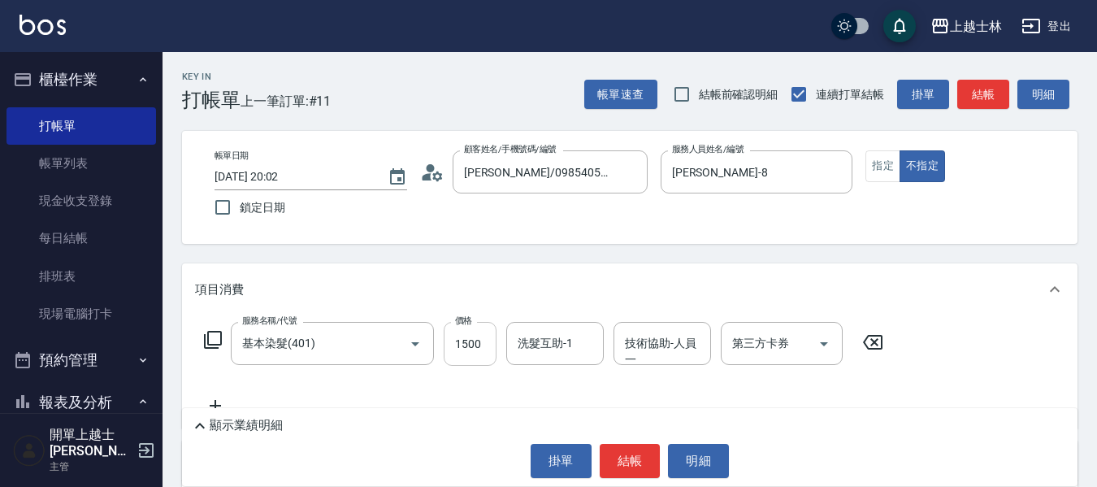
click at [480, 344] on input "1500" at bounding box center [470, 344] width 53 height 44
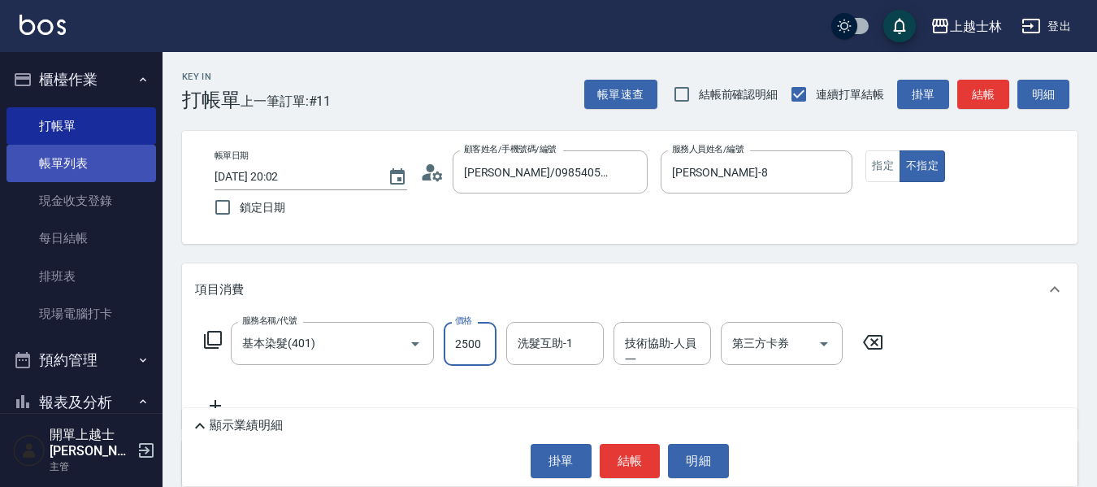
type input "2500"
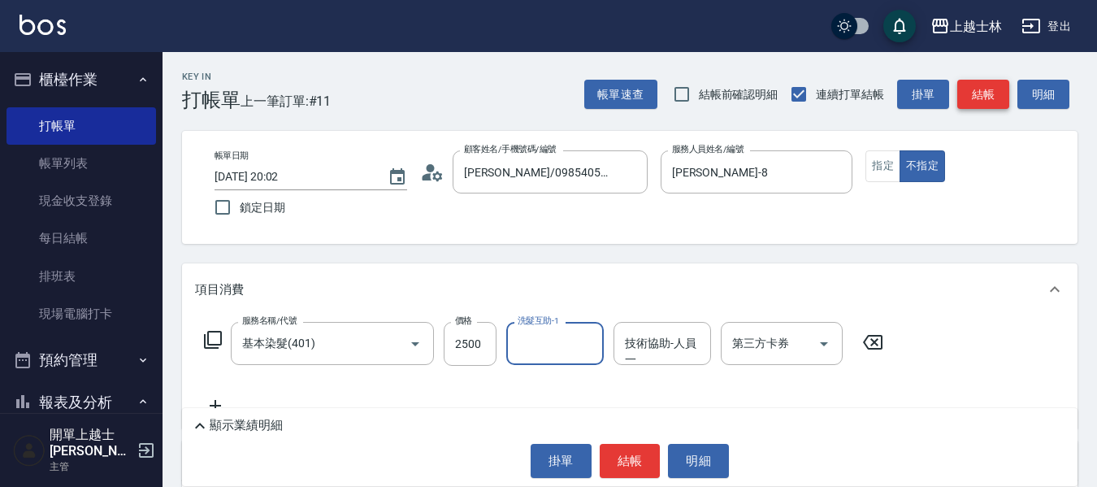
click at [975, 85] on button "結帳" at bounding box center [984, 95] width 52 height 30
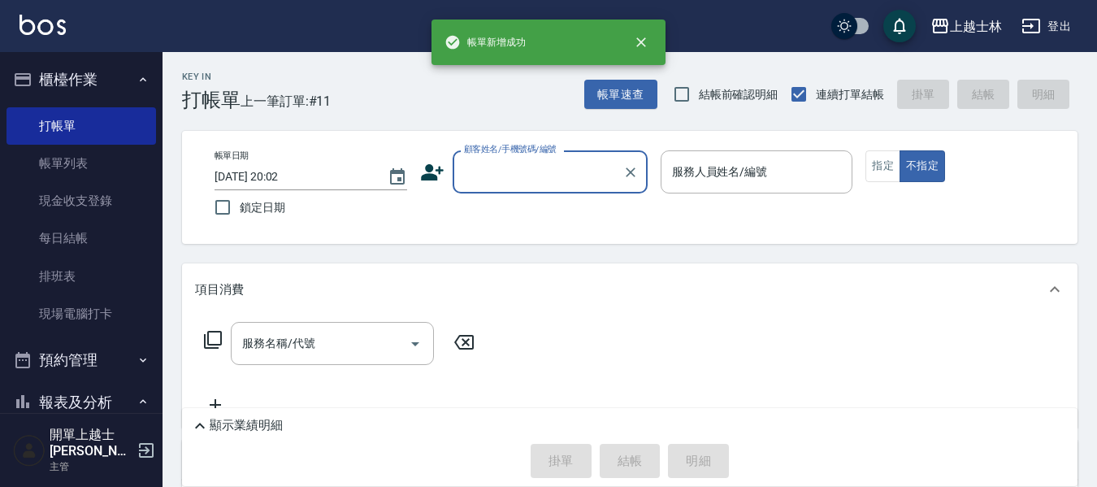
click at [536, 172] on input "顧客姓名/手機號碼/編號" at bounding box center [538, 172] width 156 height 28
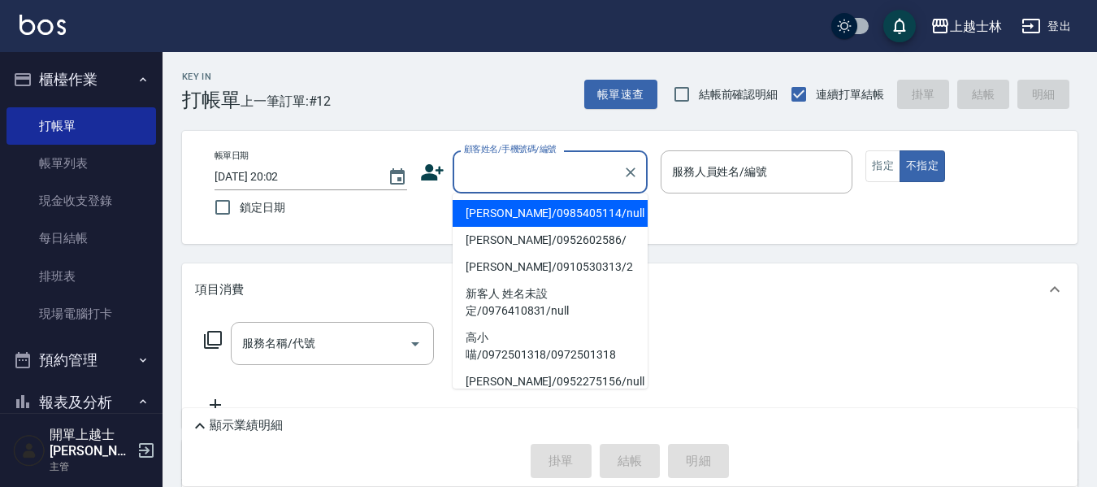
click at [549, 219] on li "[PERSON_NAME]/0985405114/null" at bounding box center [550, 213] width 195 height 27
type input "[PERSON_NAME]/0985405114/null"
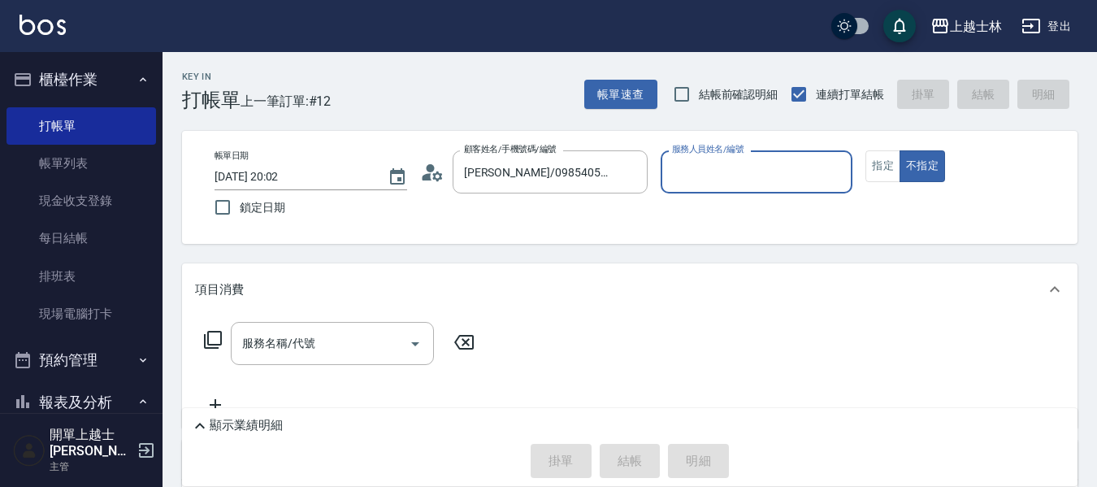
type input "[PERSON_NAME]-8"
click at [884, 167] on button "指定" at bounding box center [883, 166] width 35 height 32
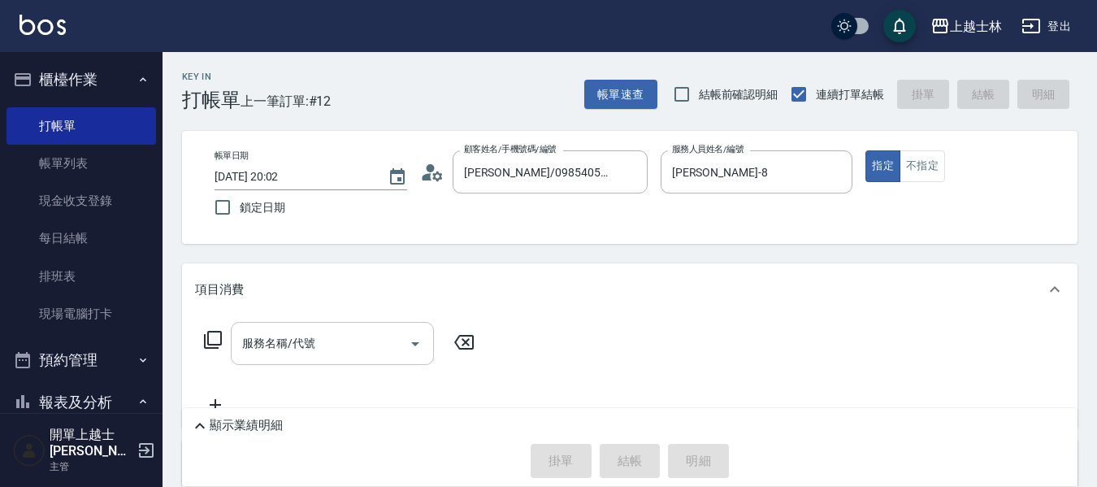
click at [235, 342] on div "服務名稱/代號" at bounding box center [332, 343] width 203 height 43
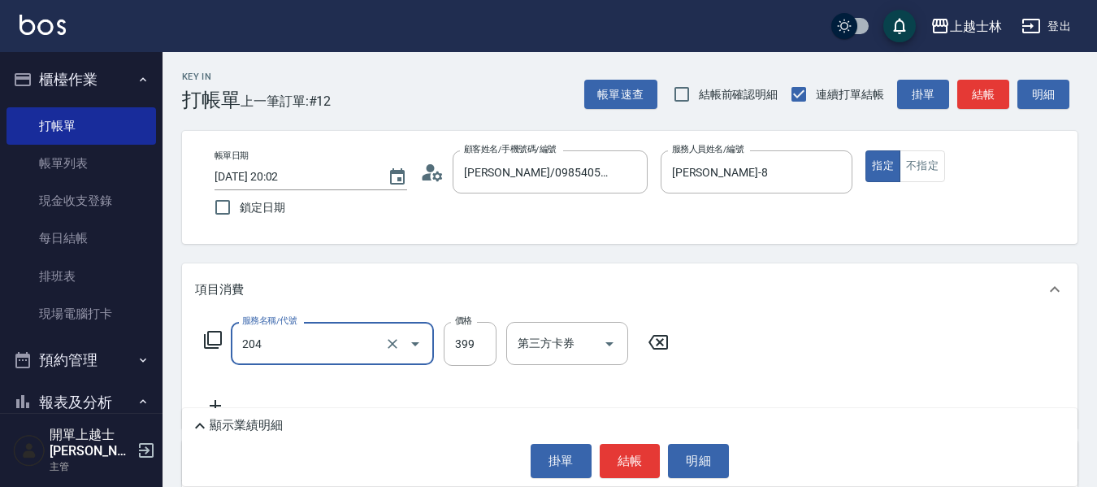
type input "5"
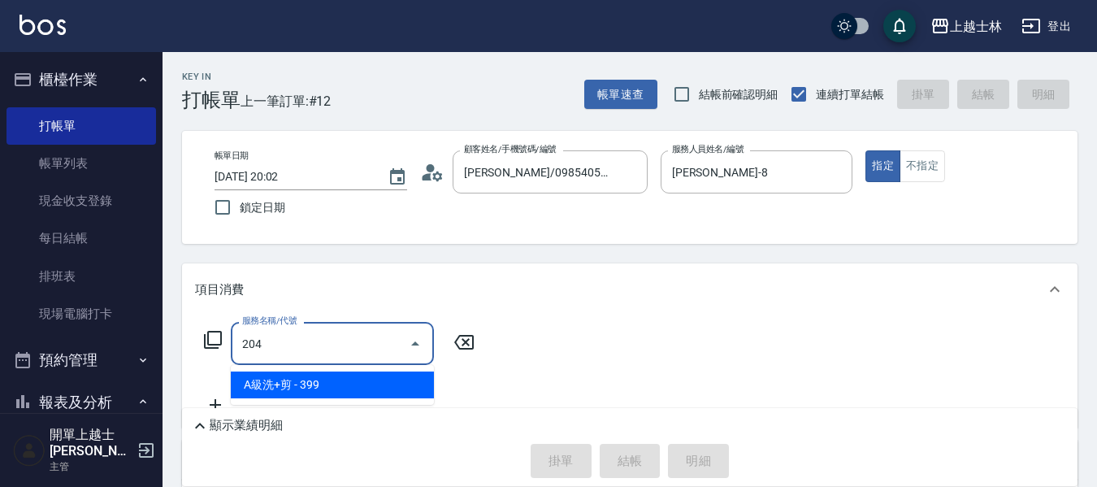
type input "A級洗+剪(204)"
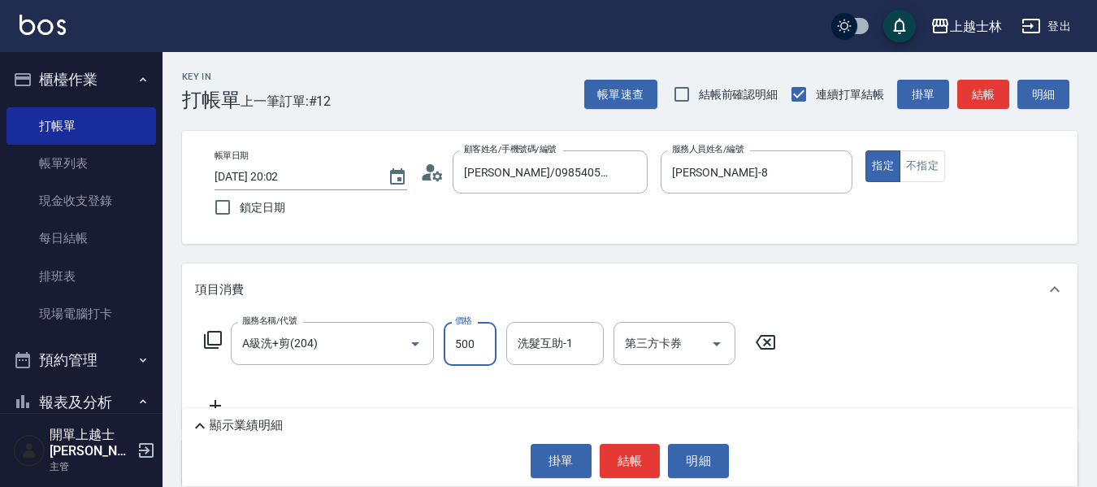
type input "500"
click at [988, 104] on button "結帳" at bounding box center [984, 95] width 52 height 30
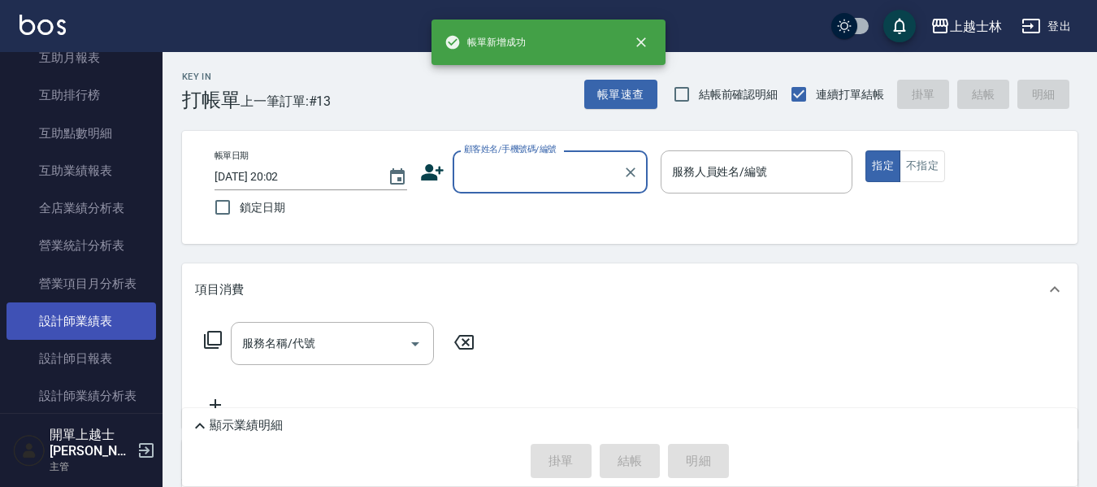
scroll to position [569, 0]
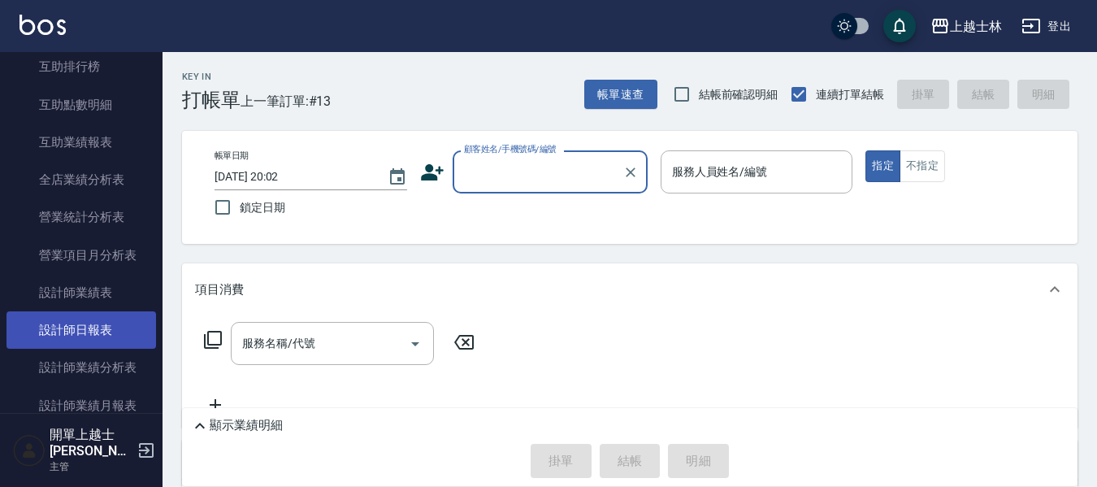
click at [85, 329] on link "設計師日報表" at bounding box center [82, 329] width 150 height 37
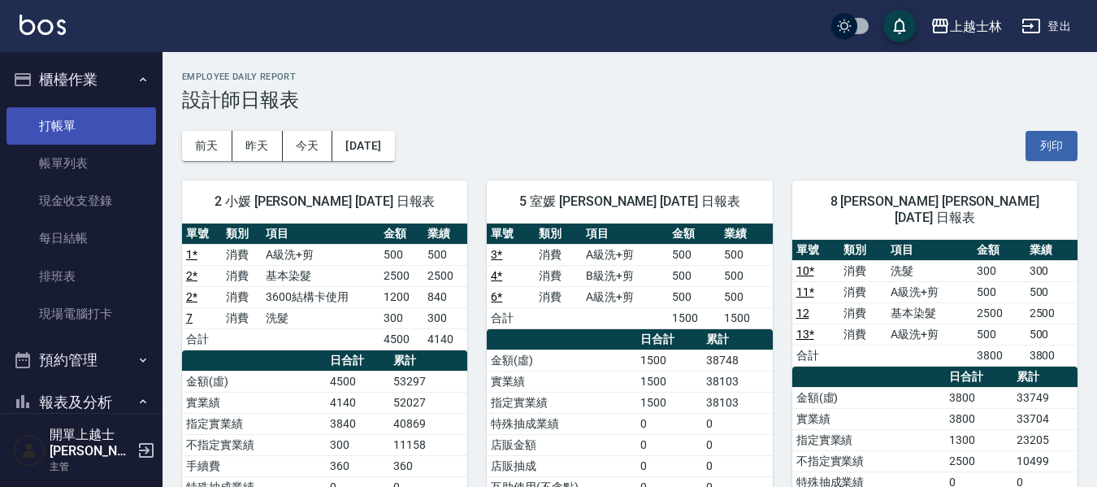
click at [89, 124] on link "打帳單" at bounding box center [82, 125] width 150 height 37
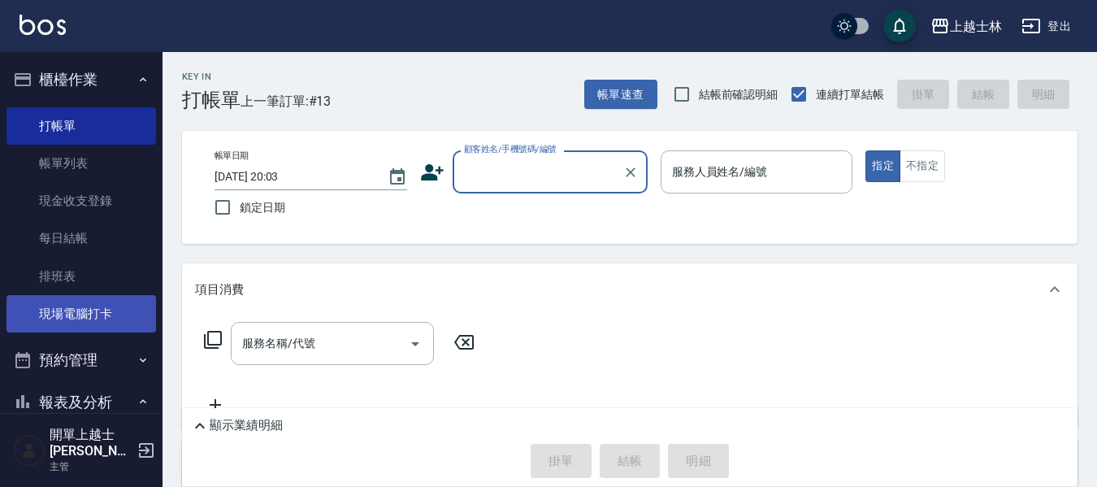
click at [89, 312] on link "現場電腦打卡" at bounding box center [82, 313] width 150 height 37
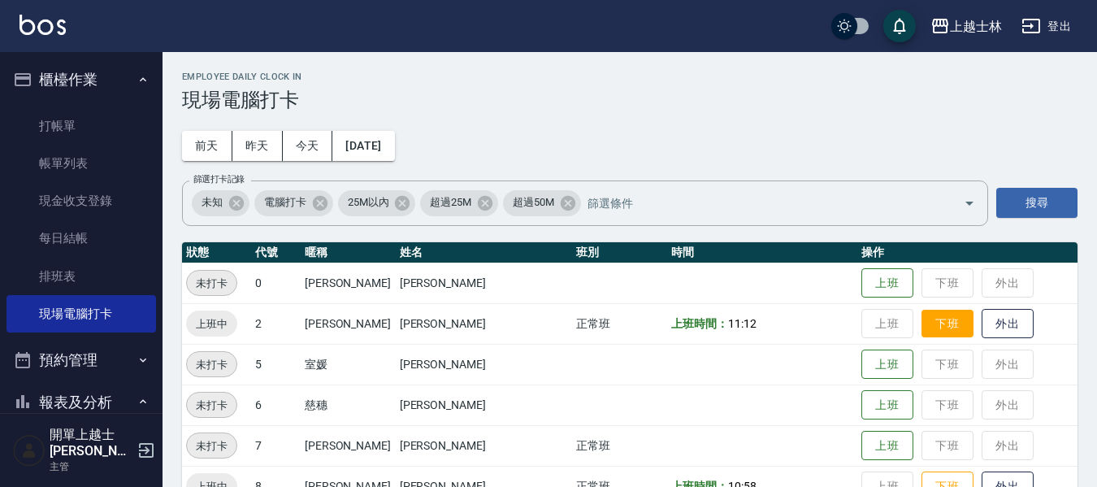
click at [922, 328] on button "下班" at bounding box center [948, 324] width 52 height 28
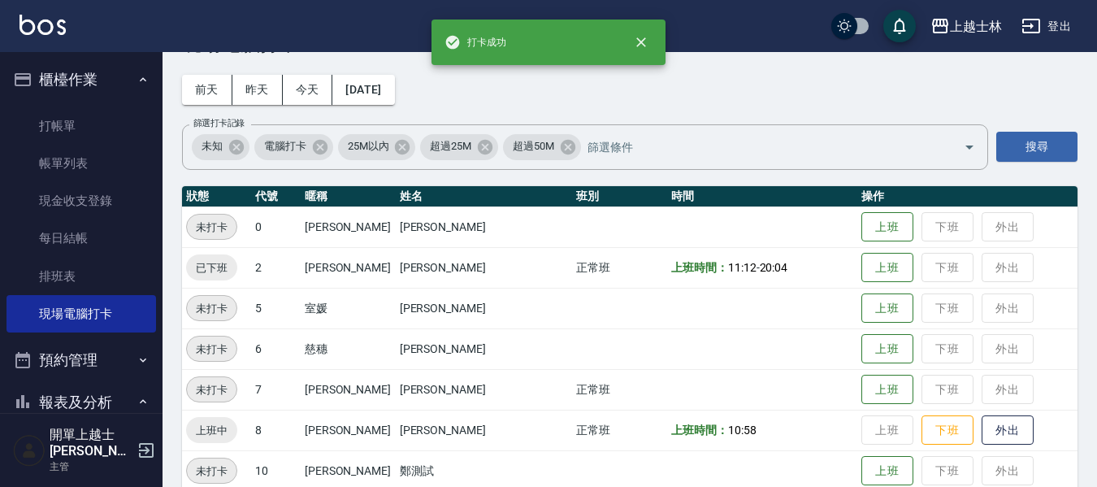
scroll to position [163, 0]
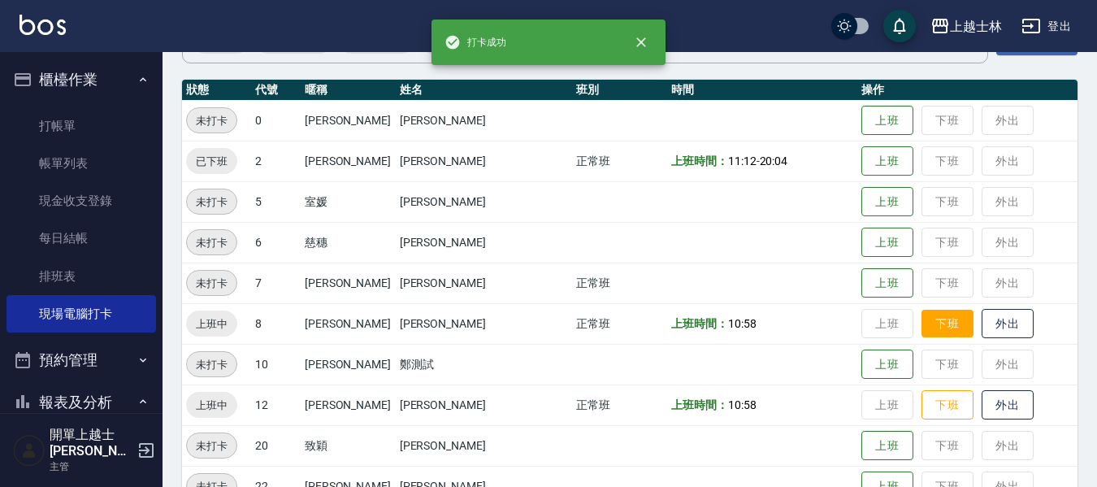
click at [922, 334] on button "下班" at bounding box center [948, 324] width 52 height 28
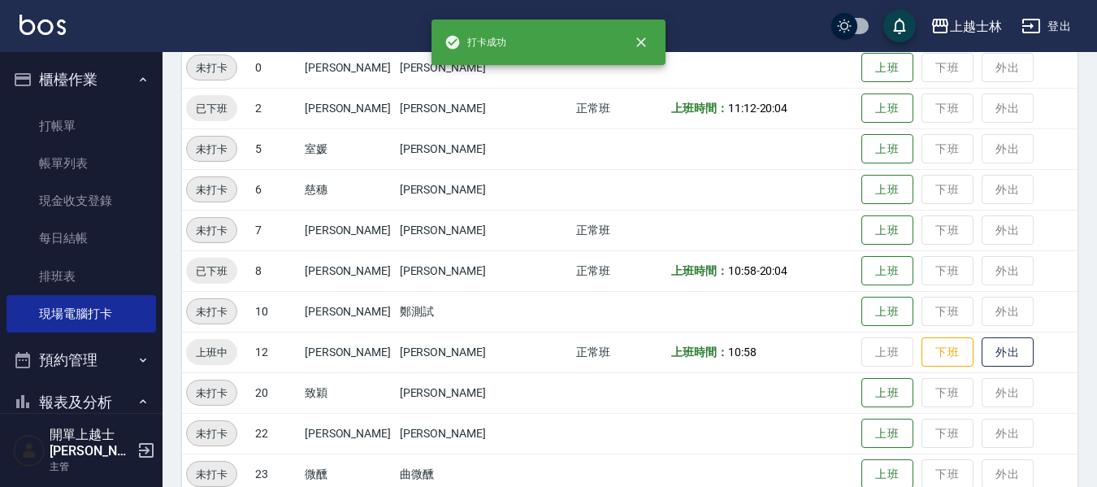
scroll to position [244, 0]
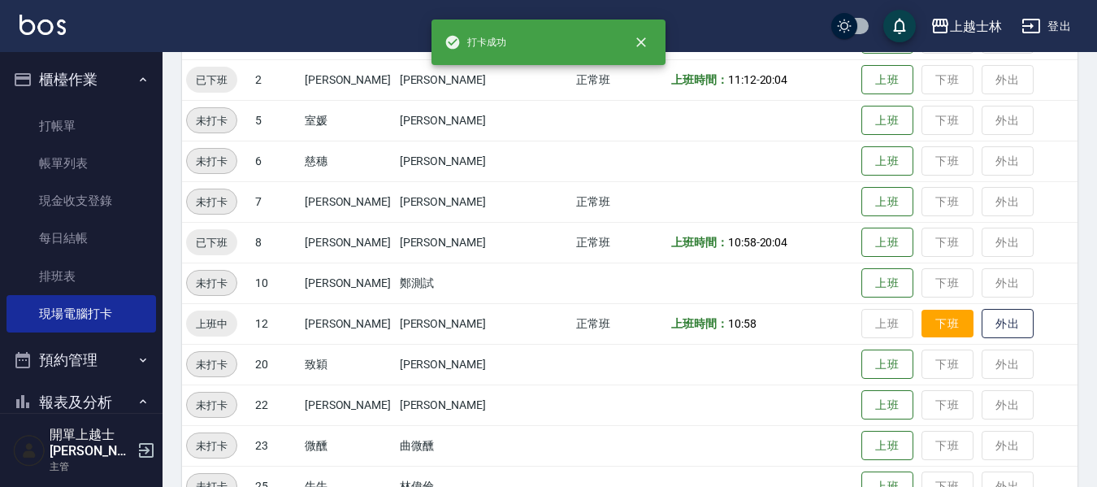
click at [922, 332] on button "下班" at bounding box center [948, 324] width 52 height 28
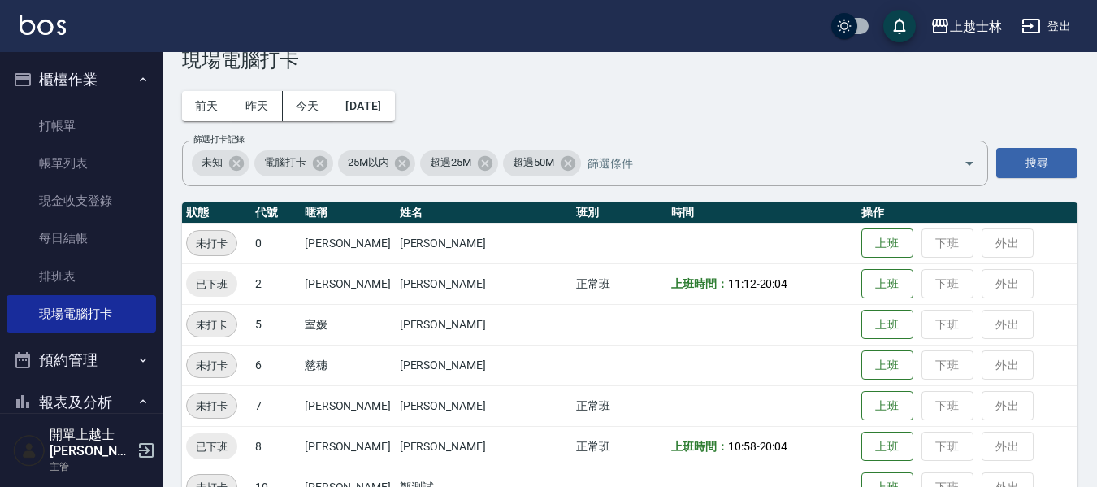
scroll to position [0, 0]
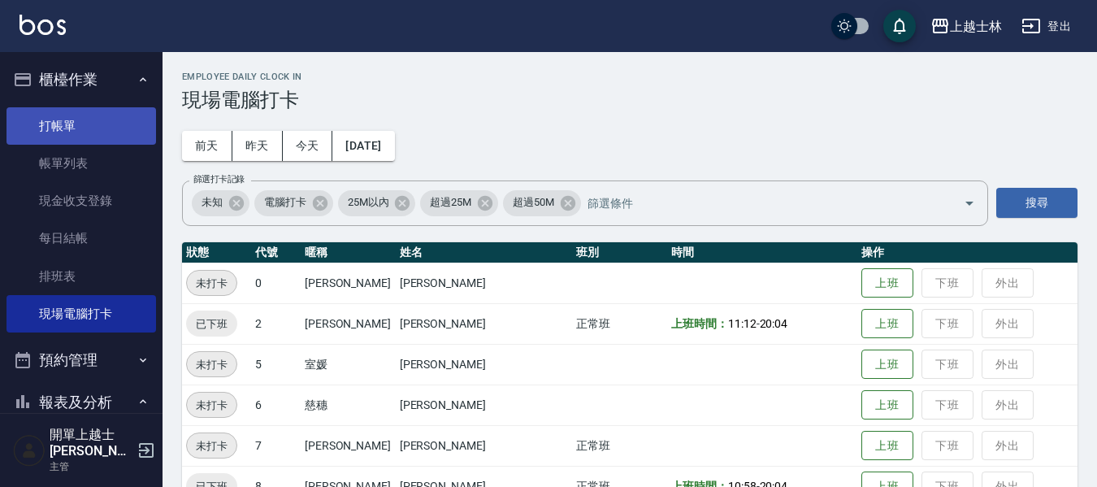
click at [39, 133] on link "打帳單" at bounding box center [82, 125] width 150 height 37
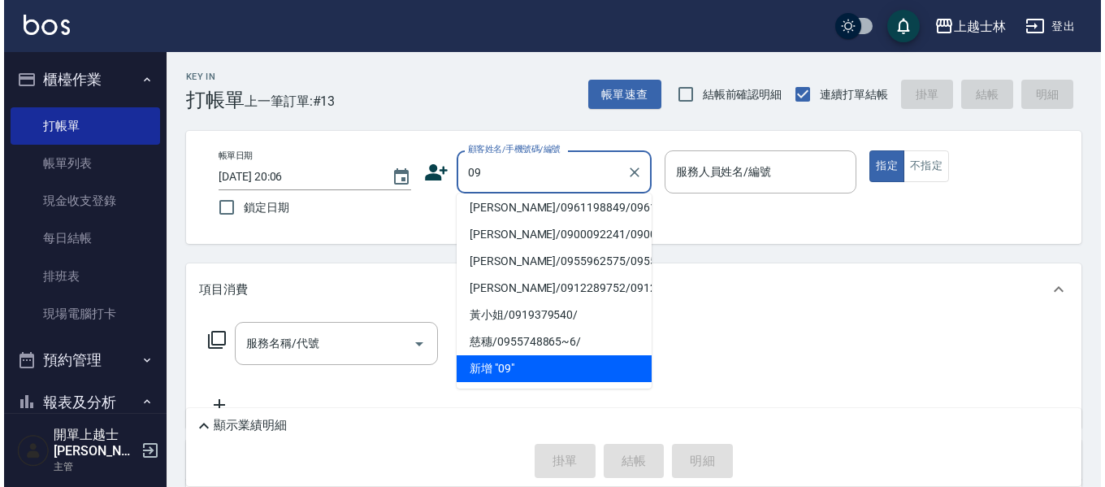
scroll to position [7, 0]
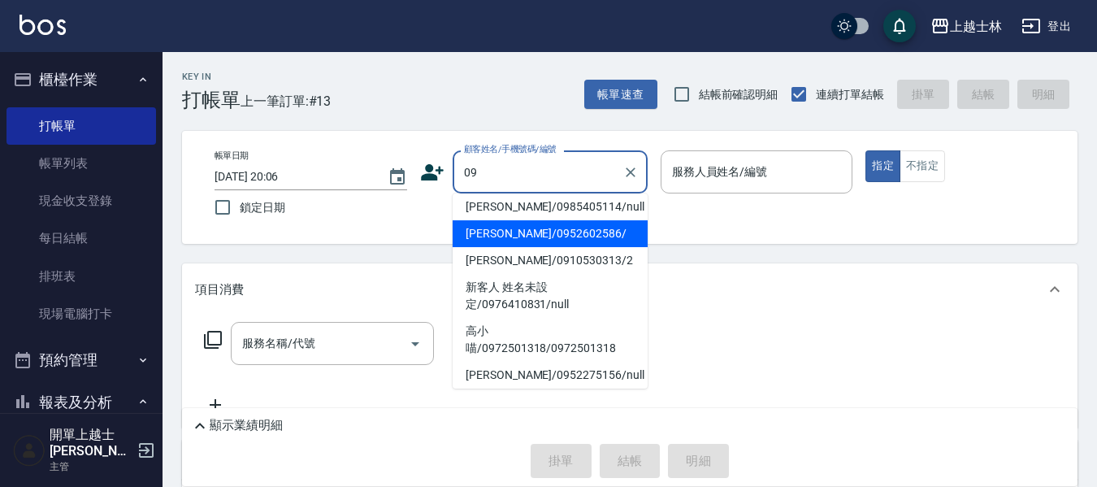
type input "[PERSON_NAME]/0952602586/"
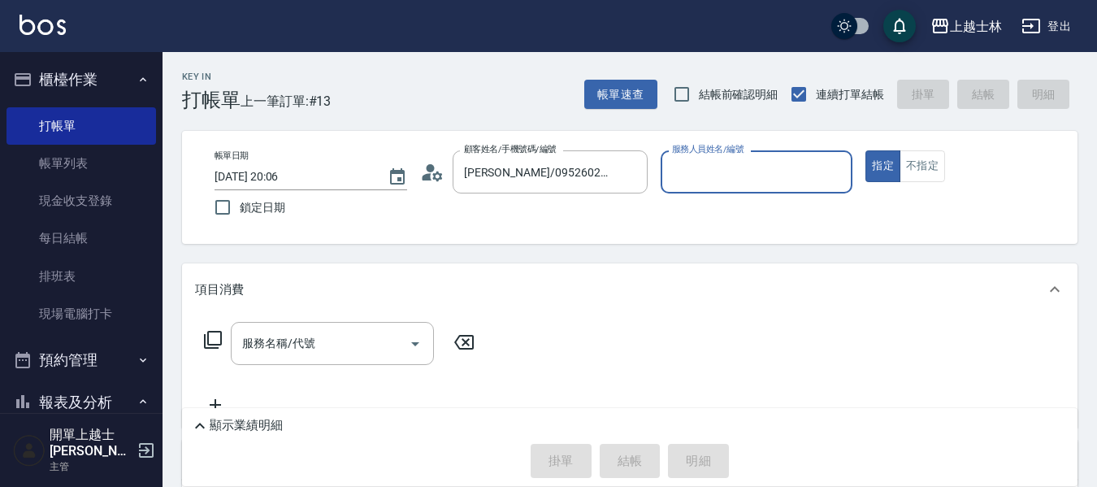
type input "[PERSON_NAME]-12"
click at [866, 150] on button "指定" at bounding box center [883, 166] width 35 height 32
type button "true"
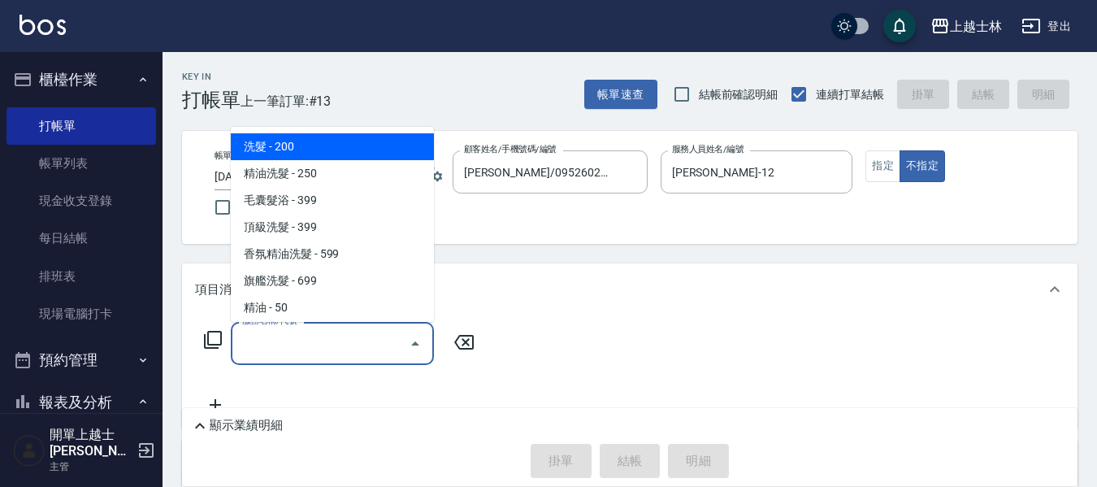
click at [298, 335] on div "服務名稱/代號 服務名稱/代號" at bounding box center [332, 343] width 203 height 43
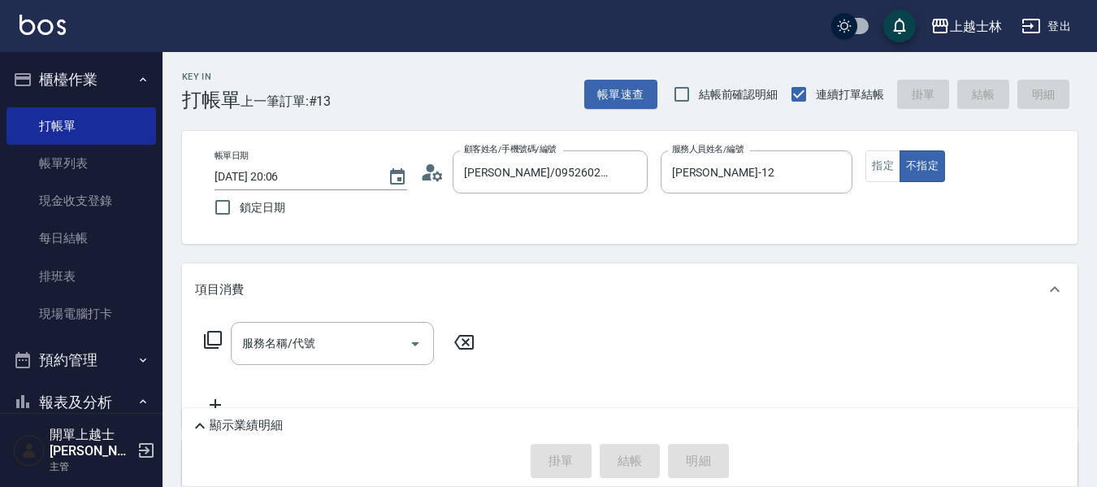
click at [203, 332] on icon at bounding box center [213, 340] width 20 height 20
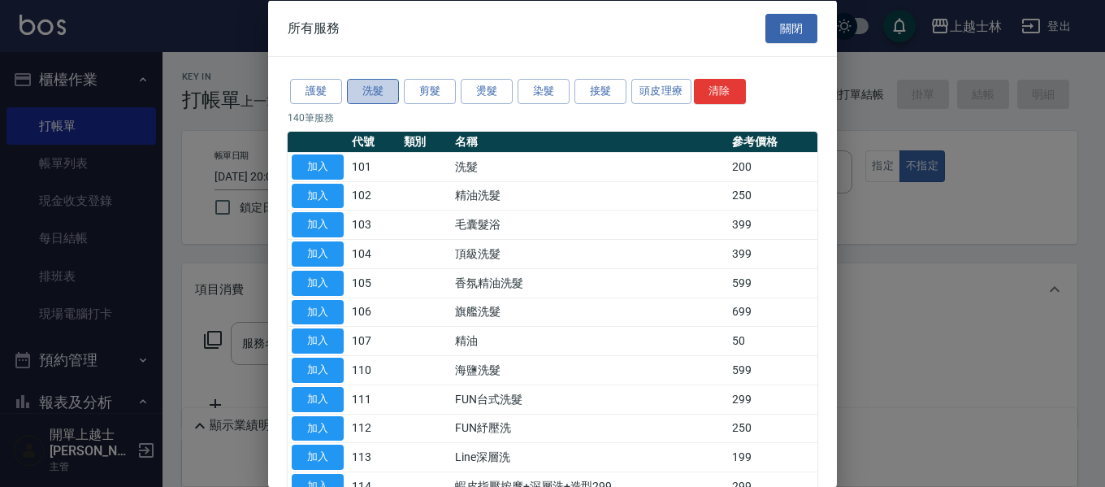
click at [371, 91] on button "洗髮" at bounding box center [373, 91] width 52 height 25
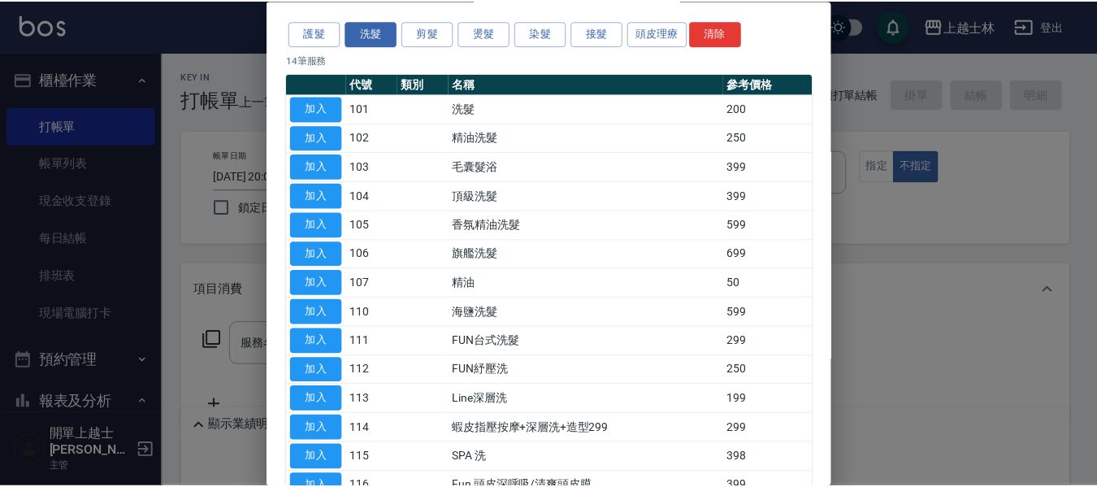
scroll to position [81, 0]
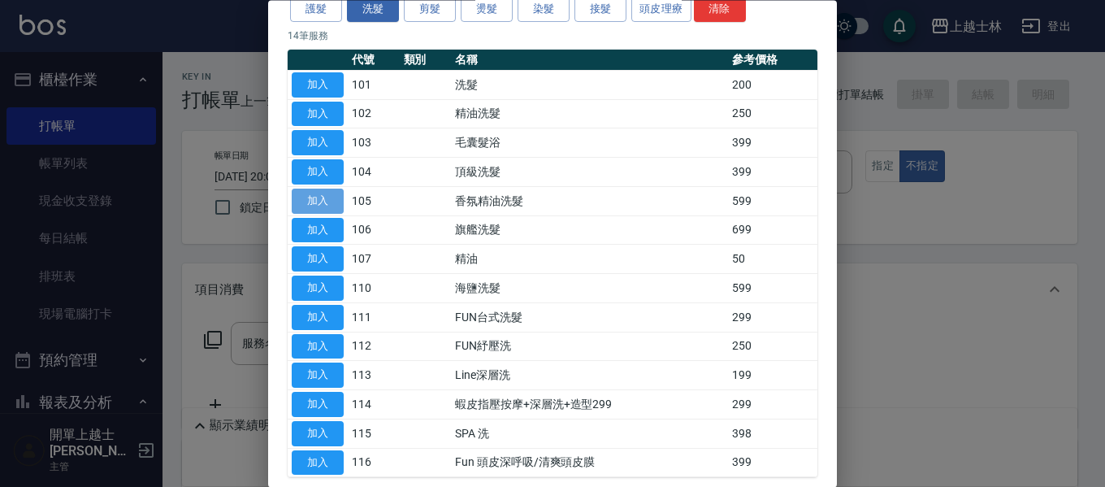
click at [328, 206] on button "加入" at bounding box center [318, 201] width 52 height 25
type input "香氛精油洗髮(105)"
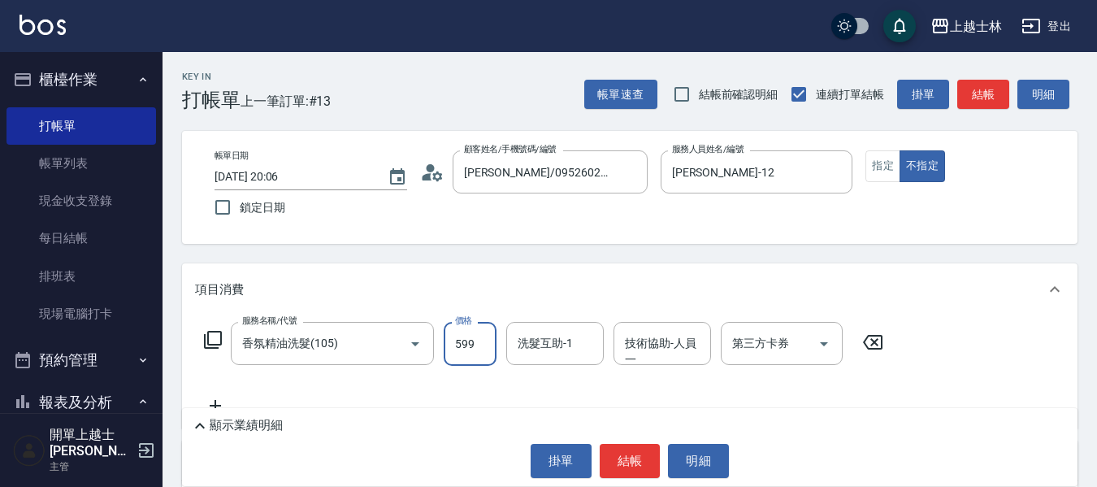
click at [476, 337] on input "599" at bounding box center [470, 344] width 53 height 44
type input "699"
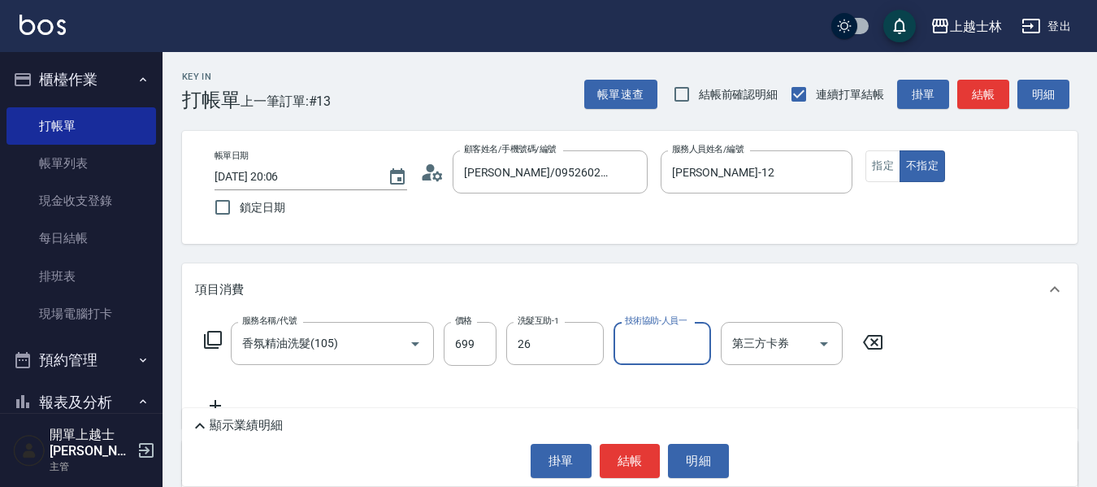
type input "小葉-26"
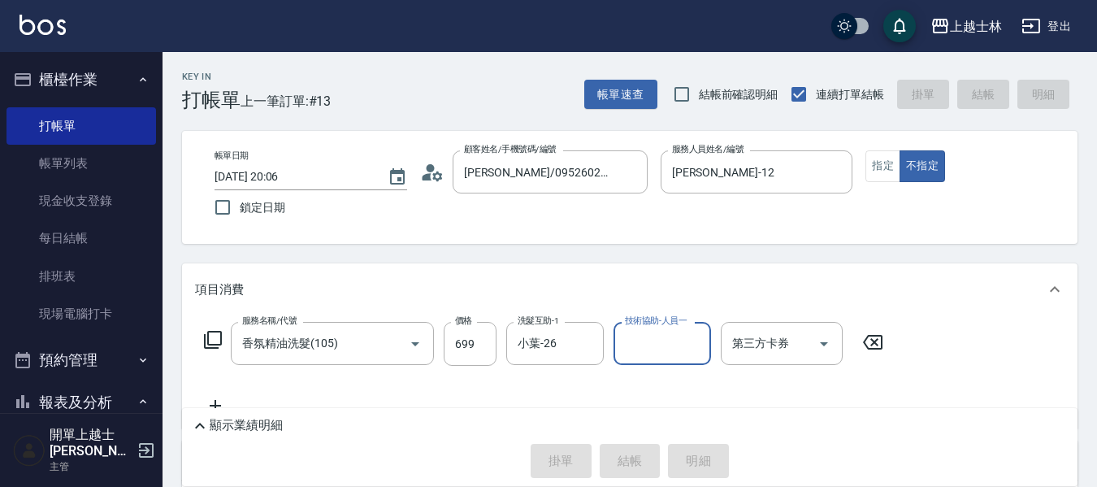
type input "[DATE] 20:07"
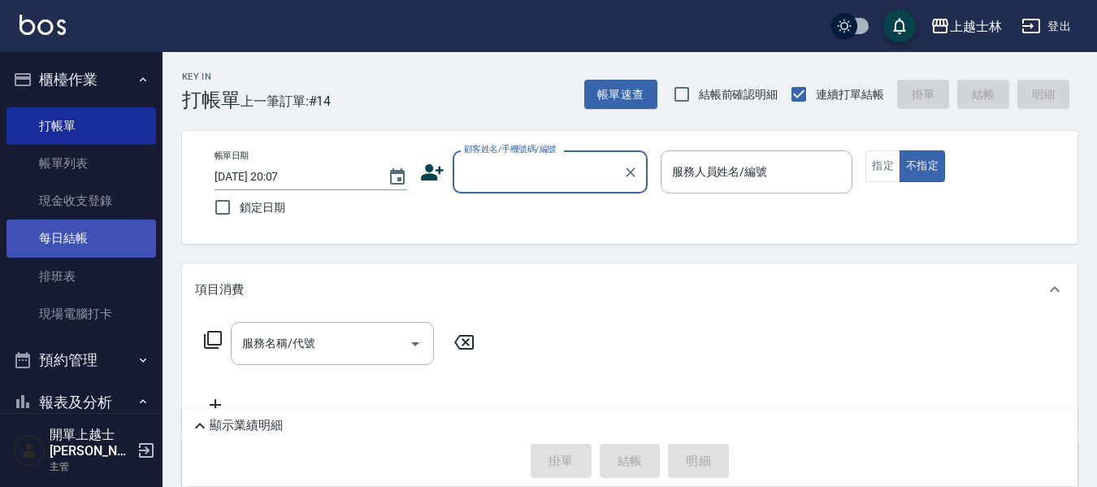
click at [41, 250] on link "每日結帳" at bounding box center [82, 237] width 150 height 37
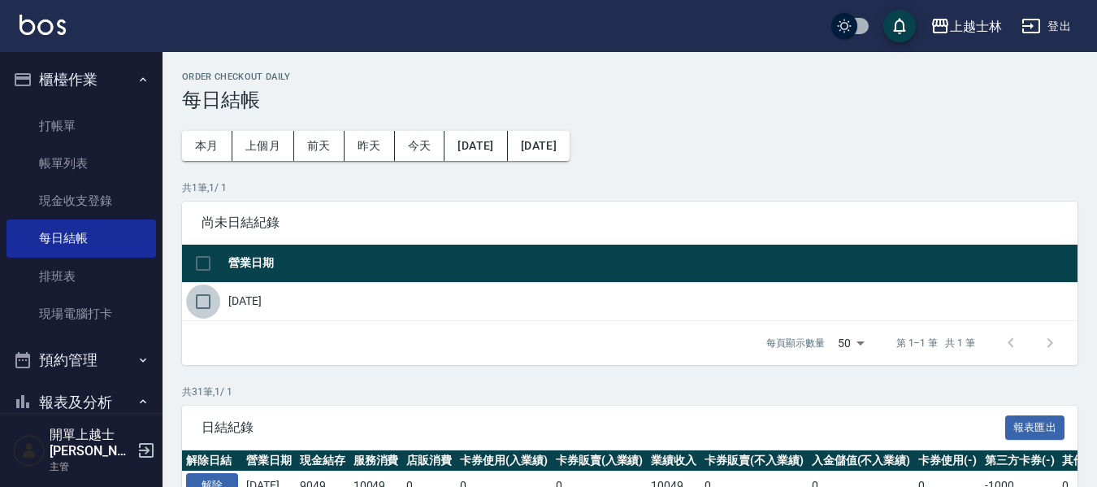
click at [202, 292] on input "checkbox" at bounding box center [203, 301] width 34 height 34
checkbox input "true"
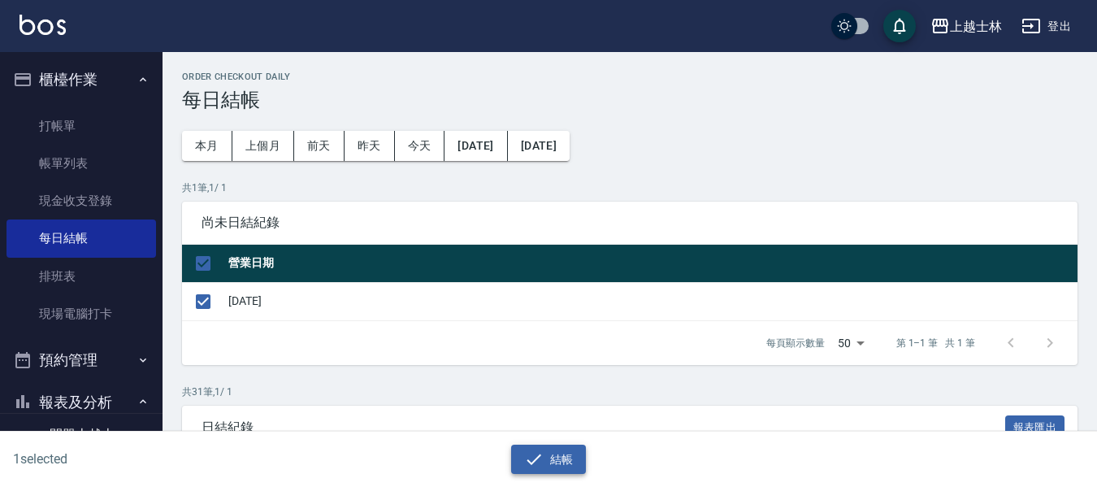
click at [537, 455] on icon "button" at bounding box center [534, 460] width 20 height 20
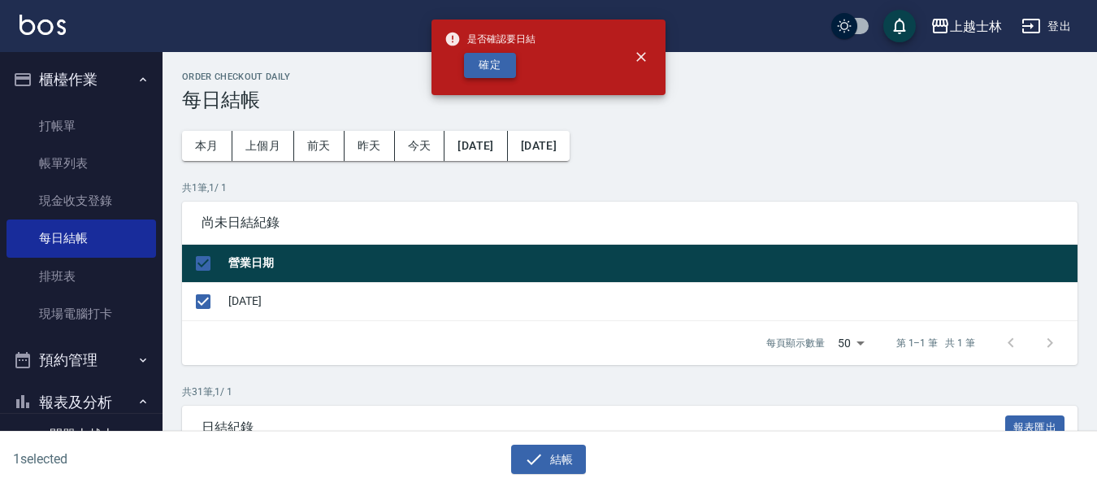
click at [477, 77] on button "確定" at bounding box center [490, 65] width 52 height 25
checkbox input "false"
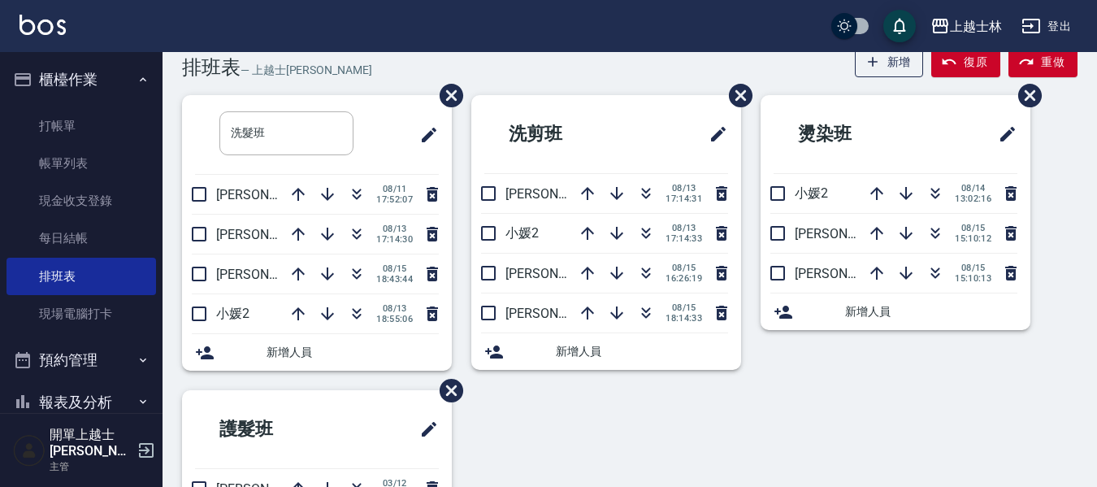
scroll to position [34, 0]
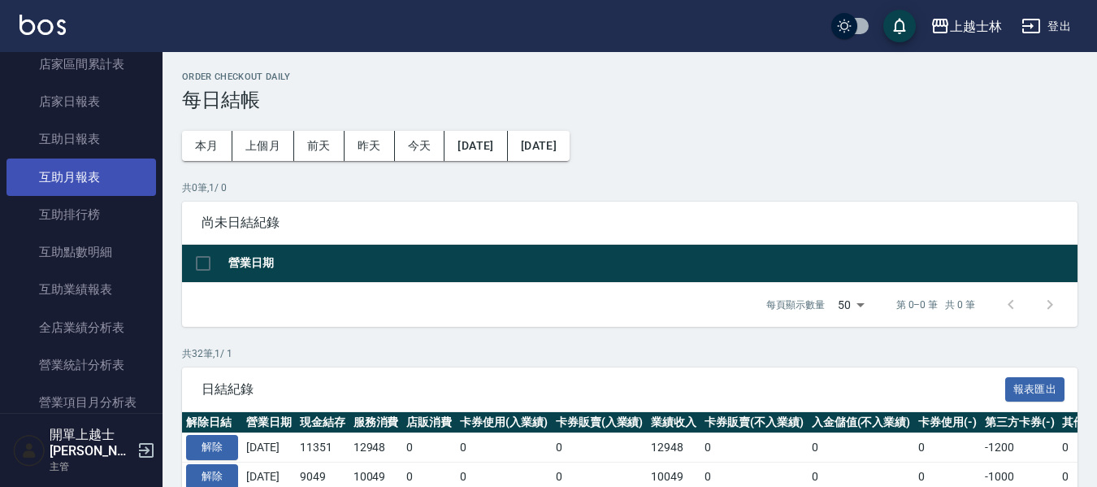
scroll to position [81, 0]
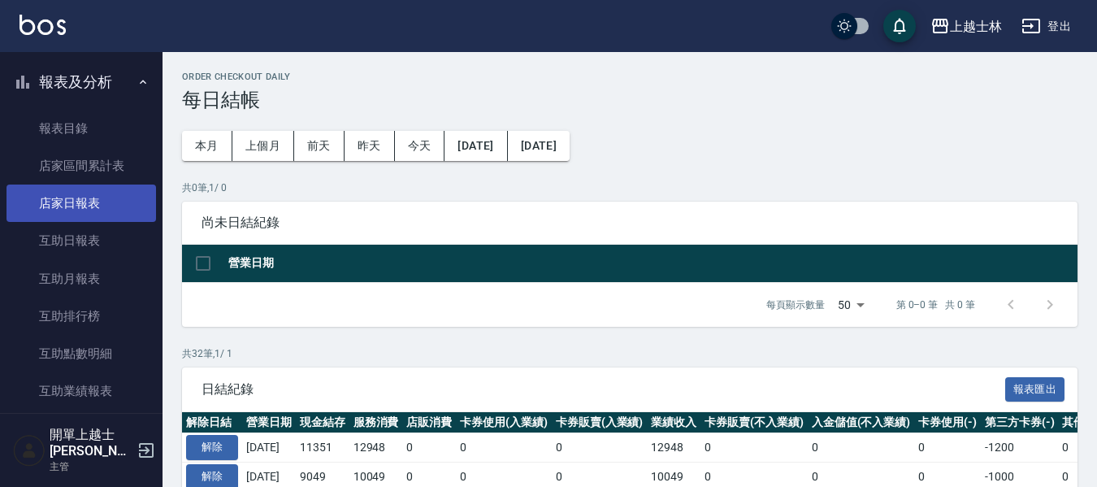
click at [117, 201] on link "店家日報表" at bounding box center [82, 203] width 150 height 37
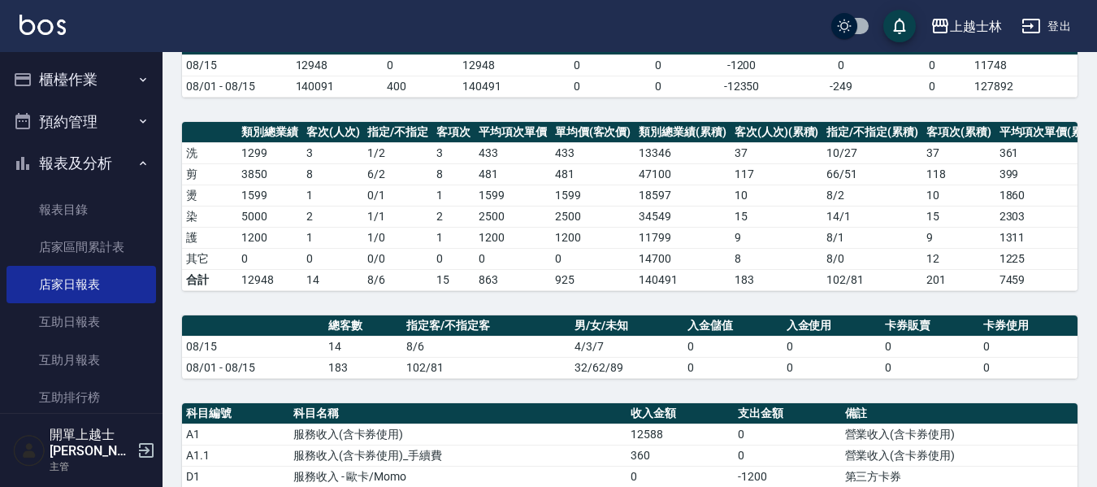
scroll to position [163, 0]
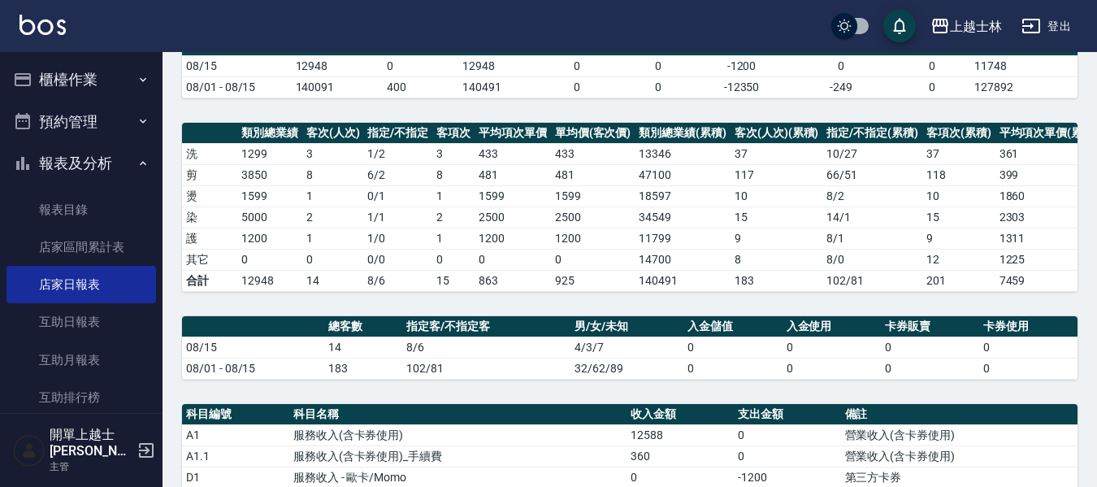
click at [115, 74] on button "櫃檯作業" at bounding box center [82, 80] width 150 height 42
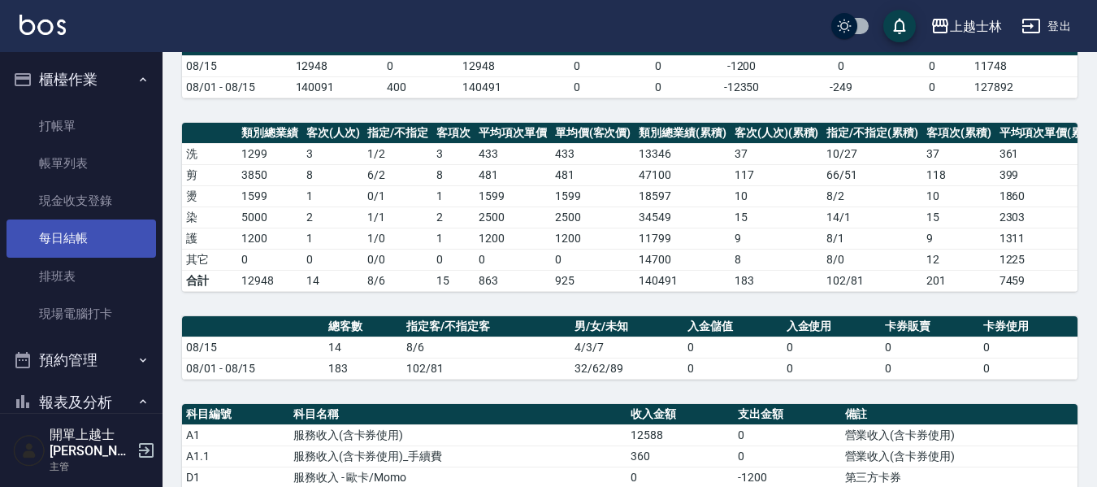
click at [81, 229] on link "每日結帳" at bounding box center [82, 237] width 150 height 37
